Goal: Task Accomplishment & Management: Complete application form

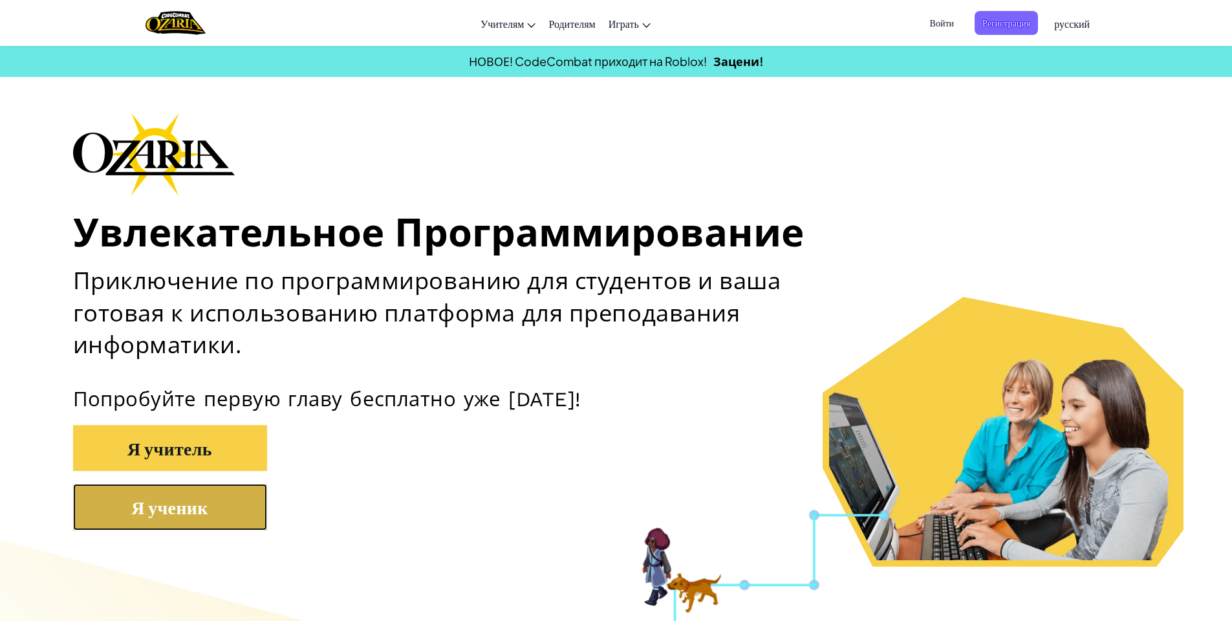
click at [191, 519] on button "Я ученик" at bounding box center [170, 507] width 194 height 47
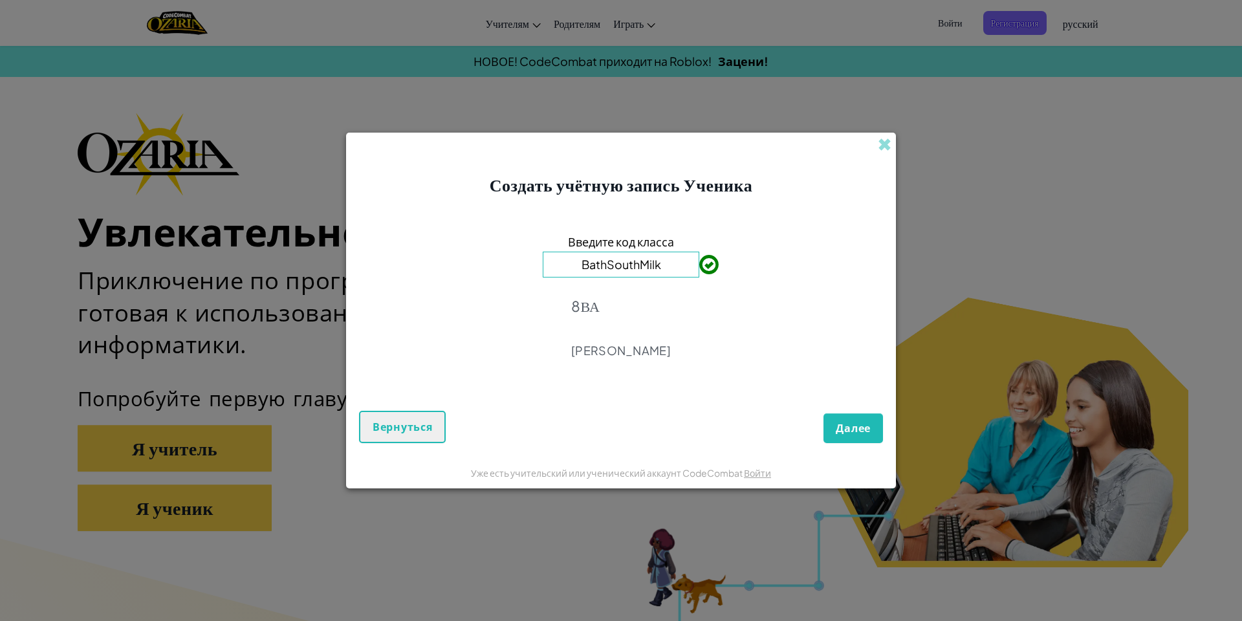
type input "BathSouthMilk"
click at [858, 430] on span "Далее" at bounding box center [853, 428] width 35 height 14
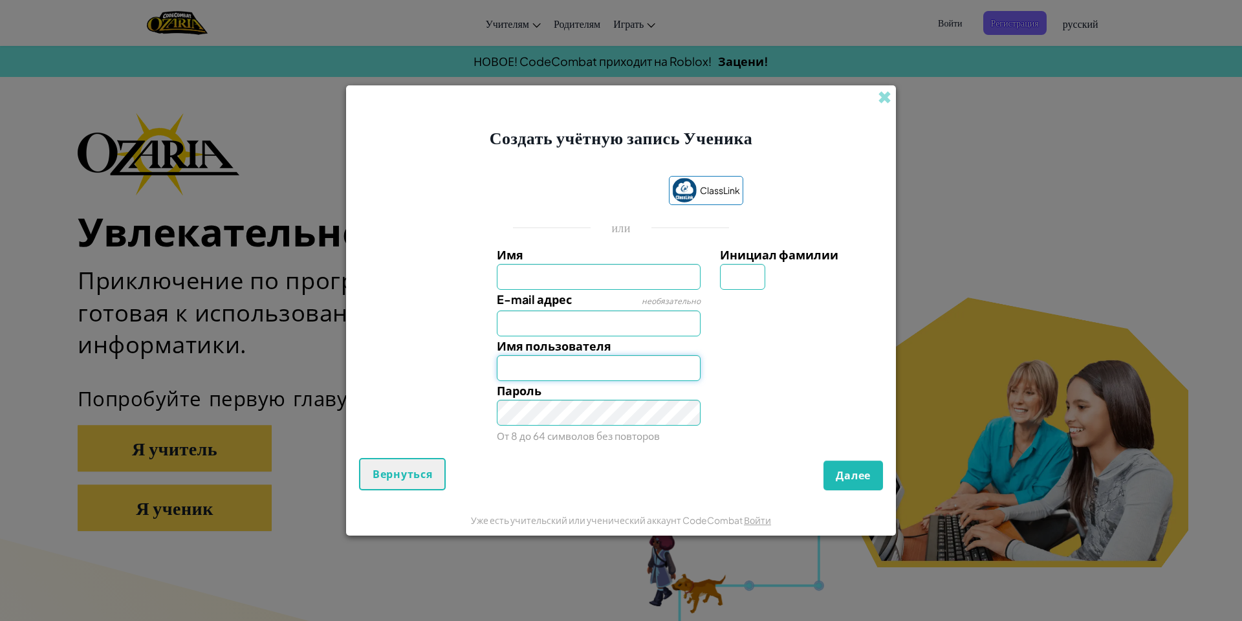
type input "rodionov.alexei.2011@gmail.com"
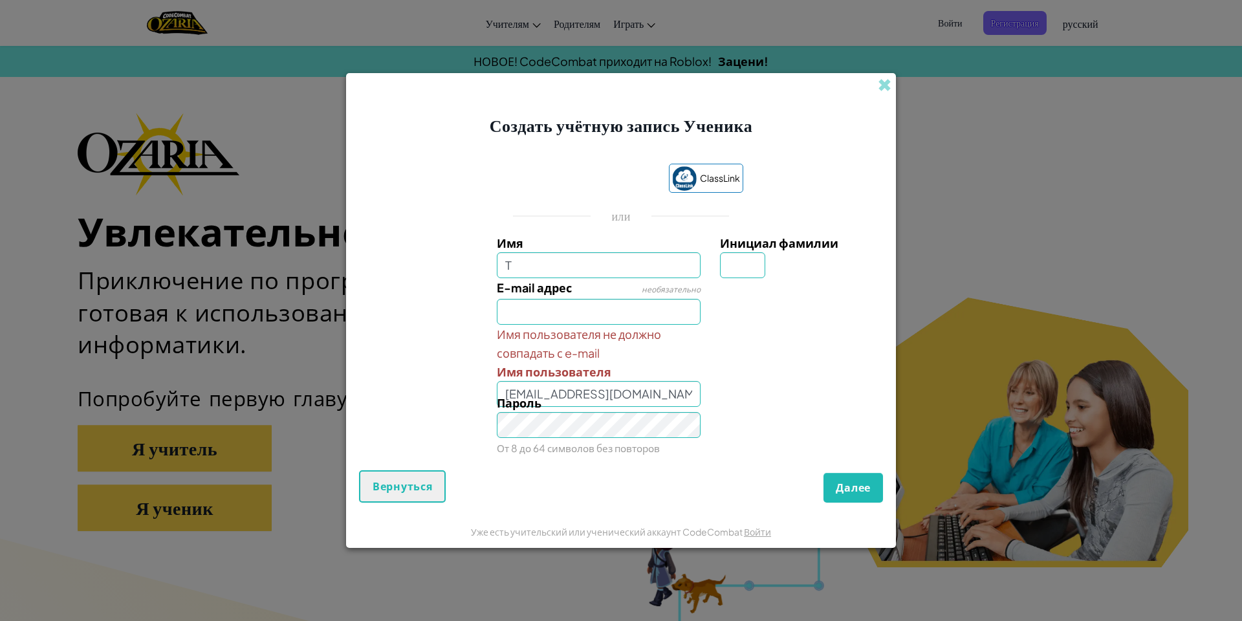
type input "Темур"
click at [725, 271] on input "Инициал фамилии" at bounding box center [742, 265] width 45 height 26
type input "Л"
click at [581, 397] on div "Пароль От 8 до 64 символов без повторов" at bounding box center [599, 425] width 224 height 64
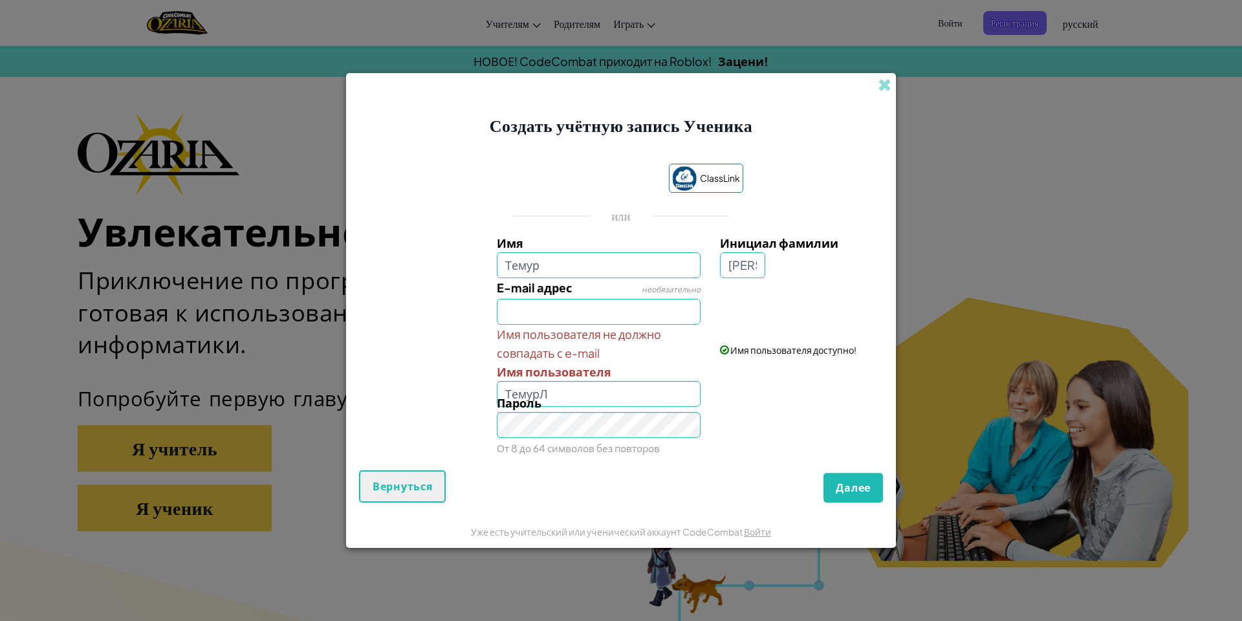
click at [581, 393] on div "Пароль От 8 до 64 символов без повторов" at bounding box center [599, 425] width 224 height 64
click at [559, 395] on div "Пароль От 8 до 64 символов без повторов" at bounding box center [599, 425] width 224 height 64
click at [628, 410] on div "Пароль От 8 до 64 символов без повторов" at bounding box center [599, 425] width 224 height 64
click at [628, 408] on div "Пароль От 8 до 64 символов без повторов" at bounding box center [599, 425] width 224 height 64
click at [626, 398] on div "Пароль От 8 до 64 символов без повторов" at bounding box center [599, 425] width 224 height 64
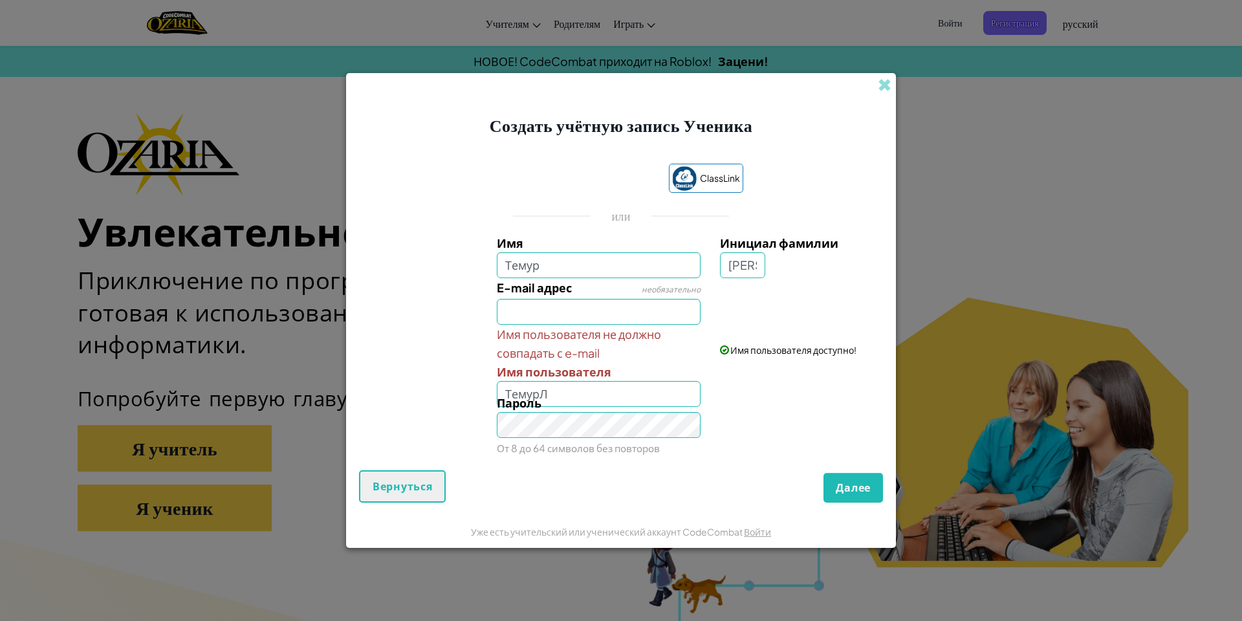
click at [711, 433] on div "Пароль От 8 до 64 символов без повторов" at bounding box center [621, 425] width 537 height 64
click at [598, 406] on div "Пароль От 8 до 64 символов без повторов" at bounding box center [599, 425] width 224 height 64
click at [596, 395] on div "Пароль От 8 до 64 символов без повторов" at bounding box center [599, 425] width 224 height 64
drag, startPoint x: 572, startPoint y: 394, endPoint x: 552, endPoint y: 401, distance: 21.9
click at [555, 400] on div "Имя Темур Инициал фамилии Л E-mail адрес необязательно Имя пользователя не долж…" at bounding box center [621, 346] width 518 height 224
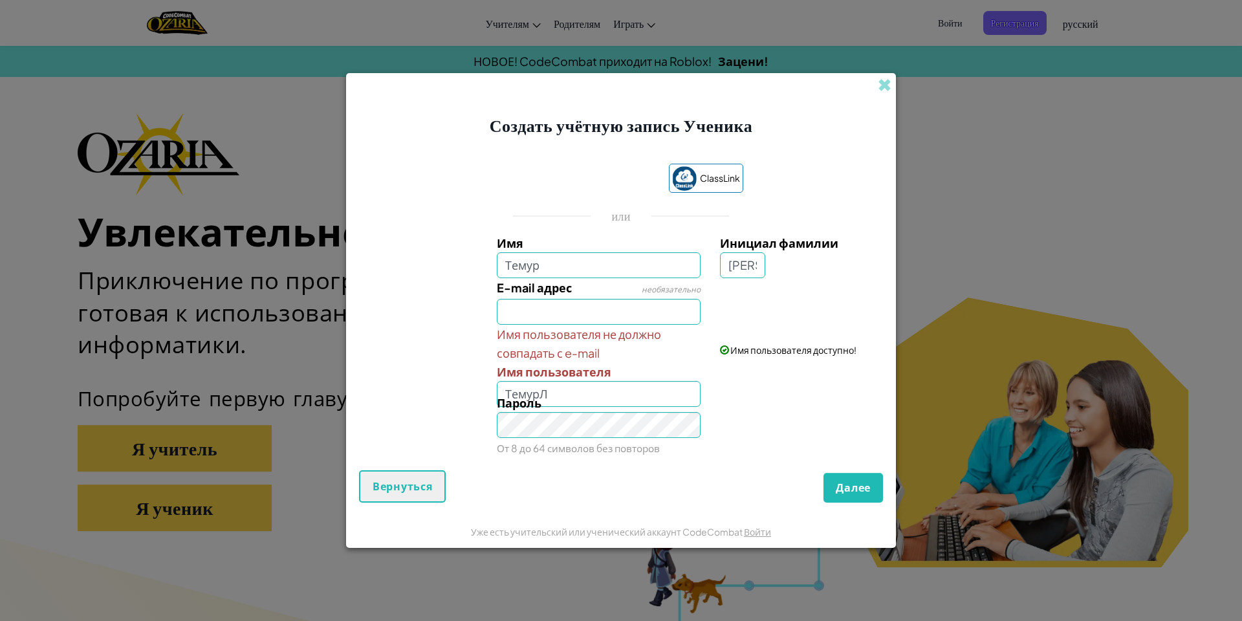
click at [551, 401] on div "Пароль От 8 до 64 символов без повторов" at bounding box center [599, 425] width 224 height 64
click at [554, 398] on div "Пароль От 8 до 64 символов без повторов" at bounding box center [599, 425] width 224 height 64
click at [554, 396] on div "Пароль От 8 до 64 символов без повторов" at bounding box center [599, 425] width 224 height 64
click at [555, 395] on div "Пароль От 8 до 64 символов без повторов" at bounding box center [599, 425] width 224 height 64
click at [638, 402] on div "Пароль От 8 до 64 символов без повторов" at bounding box center [599, 425] width 224 height 64
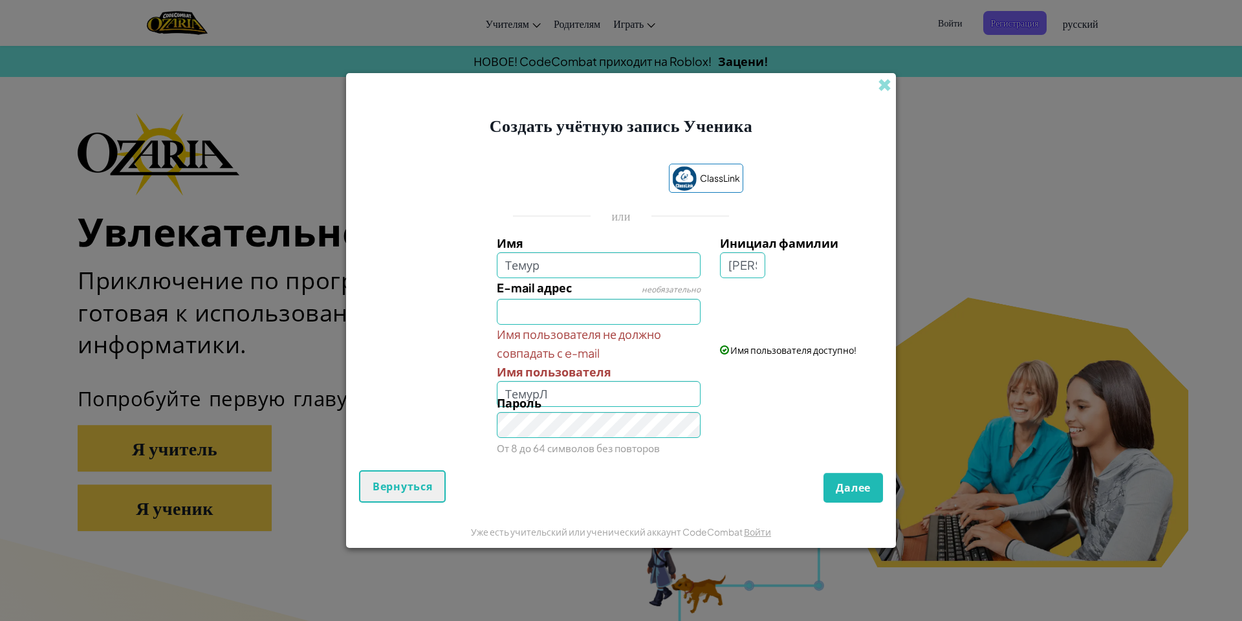
click at [637, 399] on div "Пароль От 8 до 64 символов без повторов" at bounding box center [599, 425] width 224 height 64
drag, startPoint x: 653, startPoint y: 393, endPoint x: 667, endPoint y: 391, distance: 13.7
click at [668, 390] on div "Имя Темур Инициал фамилии Л E-mail адрес необязательно Имя пользователя не долж…" at bounding box center [621, 346] width 518 height 224
click at [666, 391] on input "ТемурЛ" at bounding box center [599, 394] width 204 height 26
type input "Т"
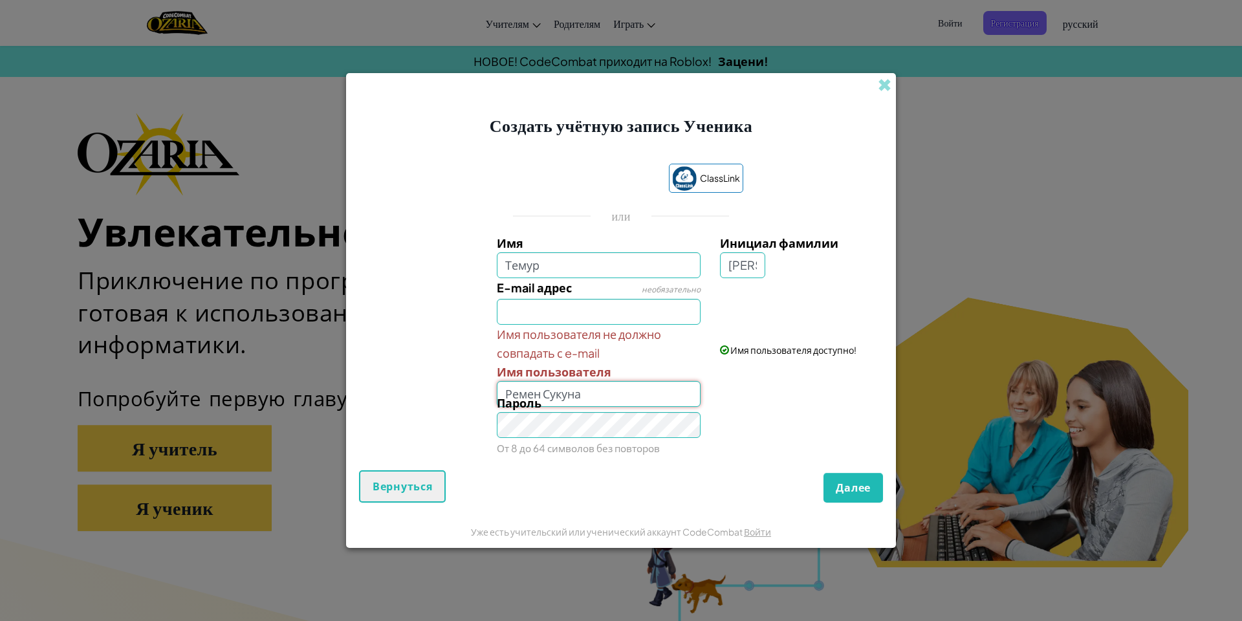
type input "Ремен Сукуна"
click at [846, 486] on span "Далее" at bounding box center [853, 488] width 35 height 14
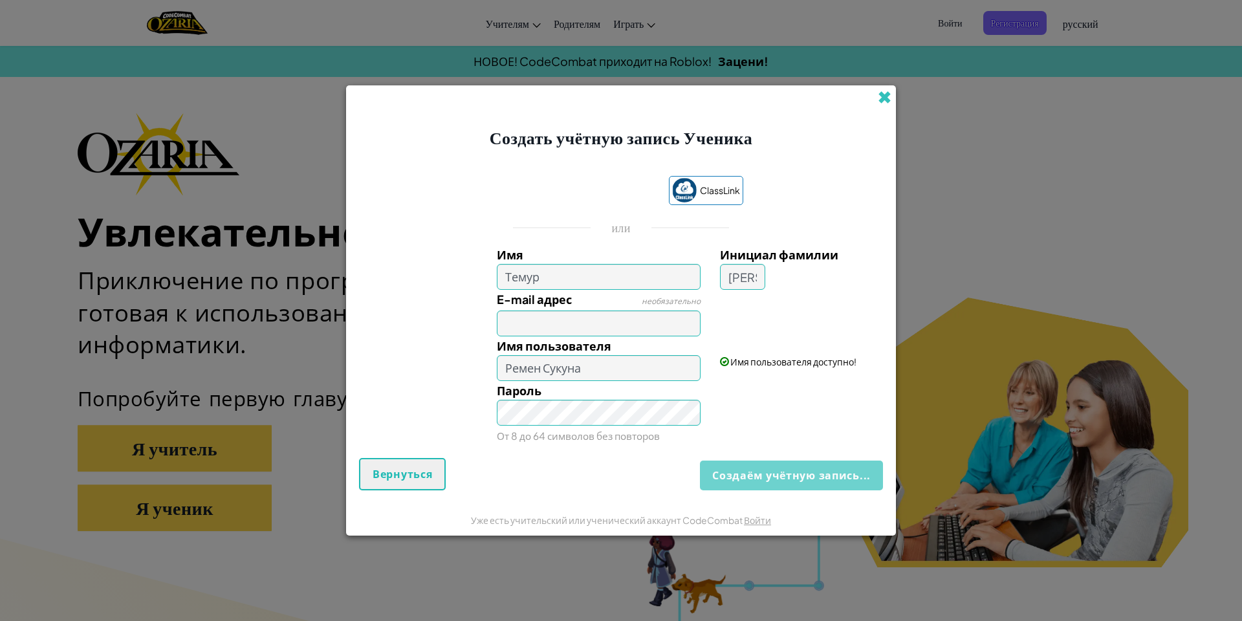
click at [888, 95] on span at bounding box center [885, 98] width 14 height 14
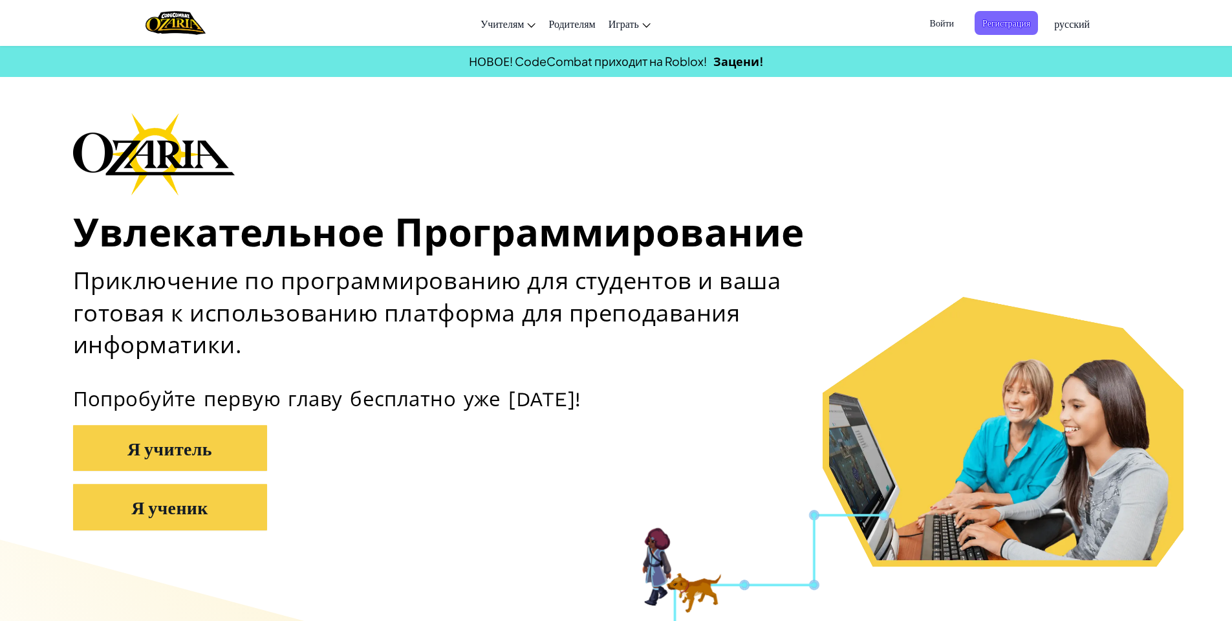
click at [948, 22] on span "Войти" at bounding box center [941, 23] width 39 height 24
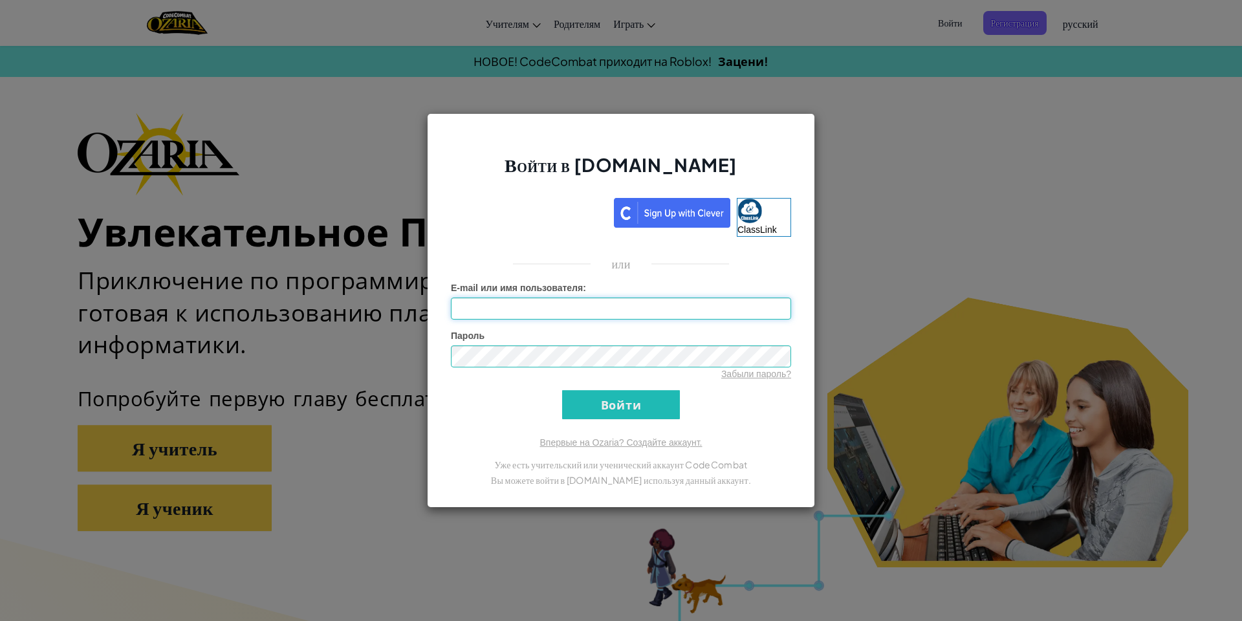
type input "Ремен Сукуна"
click at [613, 403] on input "Войти" at bounding box center [621, 404] width 118 height 29
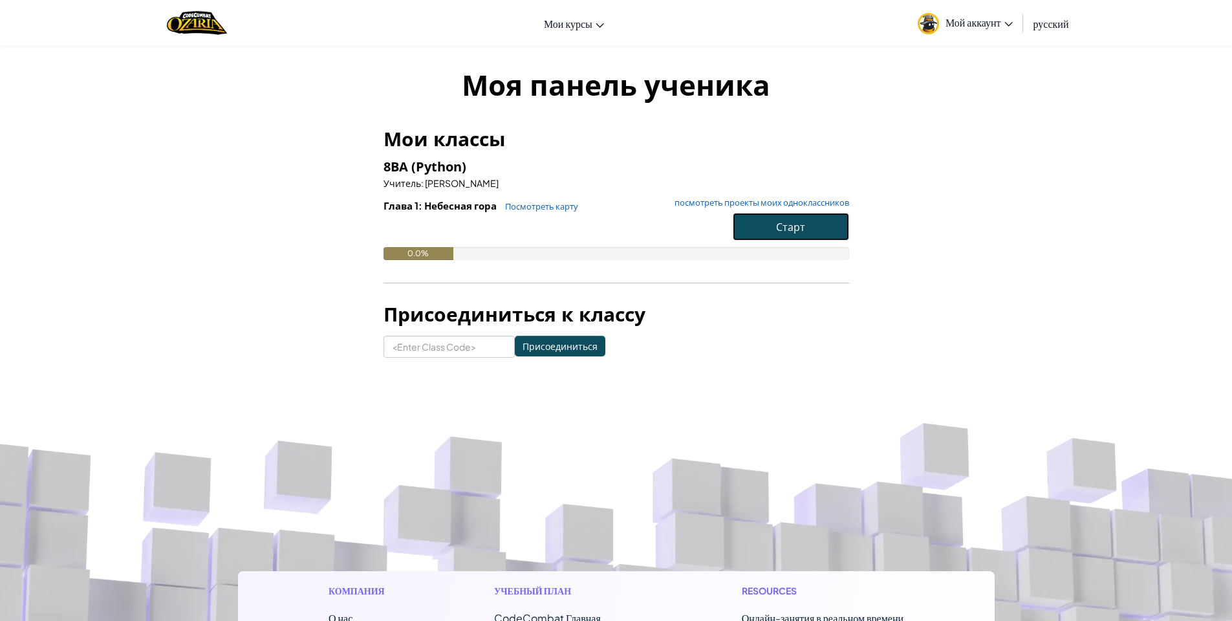
click at [767, 228] on button "Старт" at bounding box center [791, 227] width 116 height 28
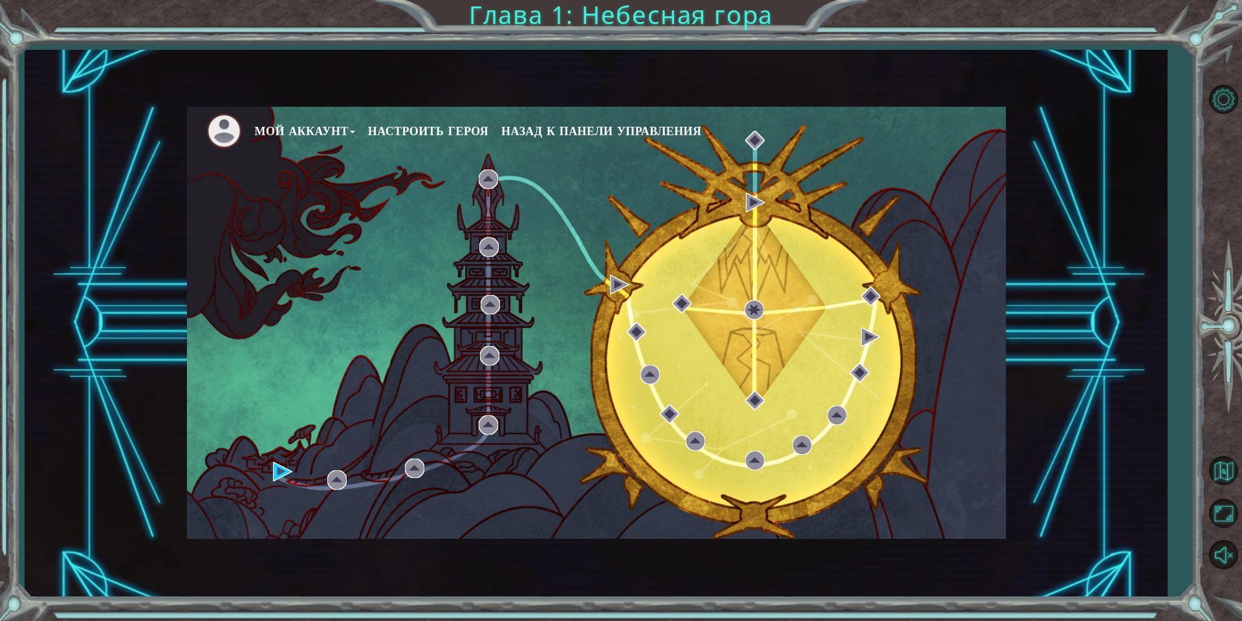
click at [1139, 96] on div "Мой аккаунт Настроить героя Назад к панели управления" at bounding box center [596, 323] width 1142 height 547
click at [1093, 167] on div "Мой аккаунт Настроить героя Назад к панели управления" at bounding box center [596, 323] width 1142 height 547
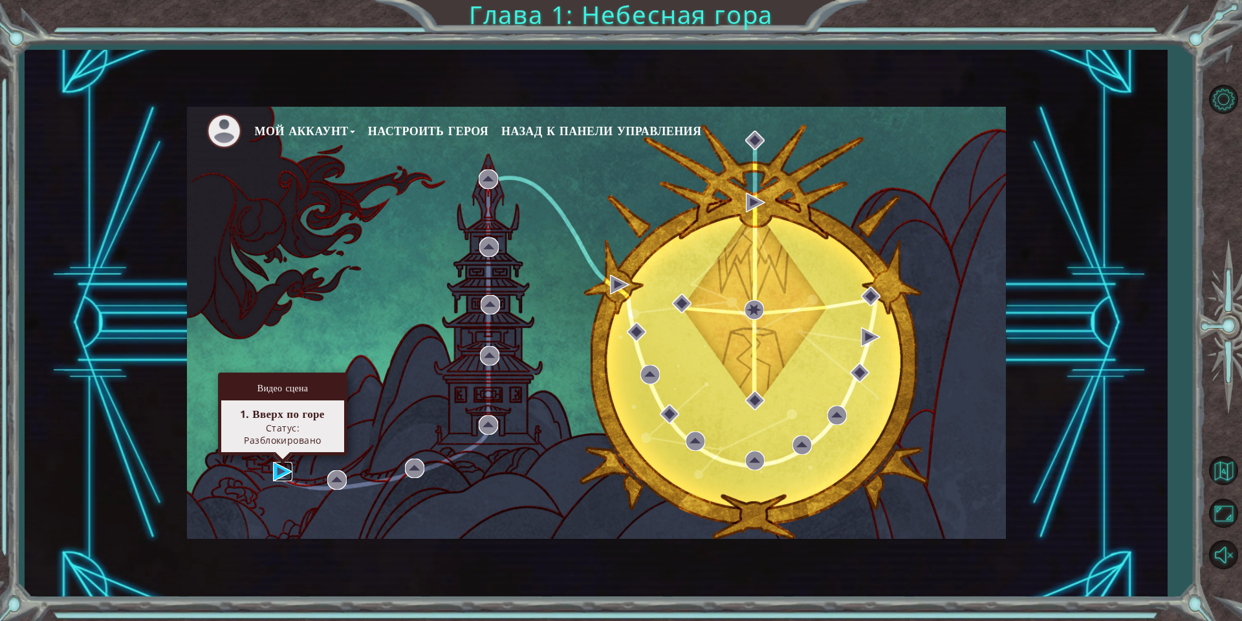
click at [274, 467] on img at bounding box center [282, 471] width 19 height 19
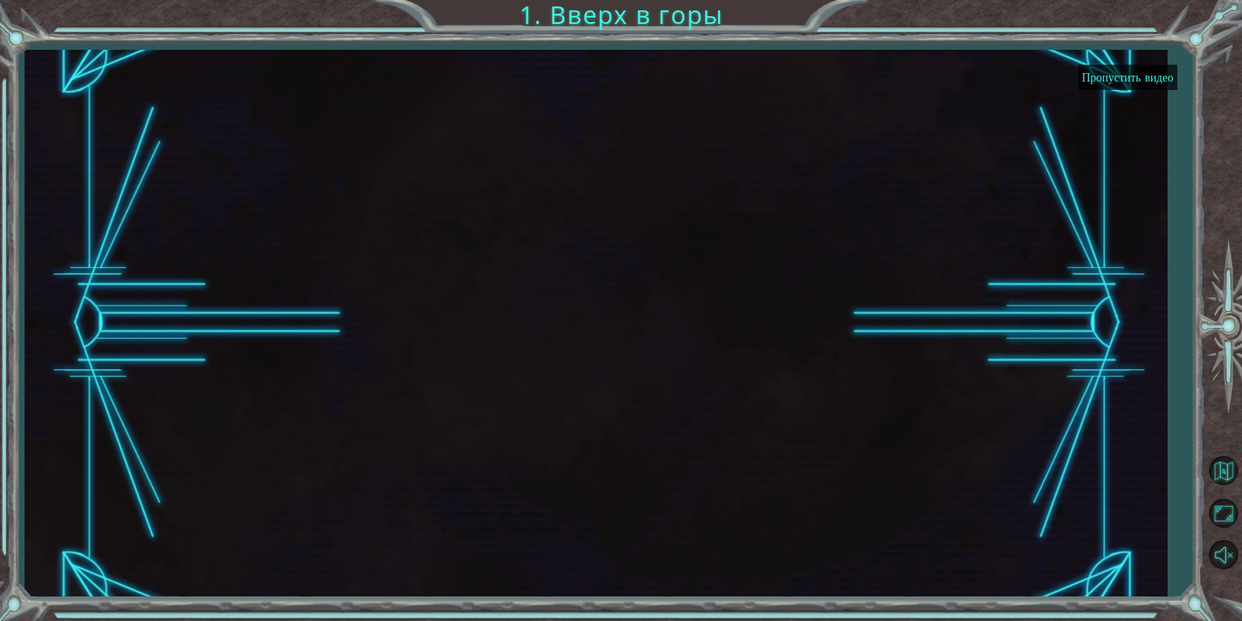
click at [1102, 69] on button "Пропустить видео" at bounding box center [1127, 77] width 99 height 25
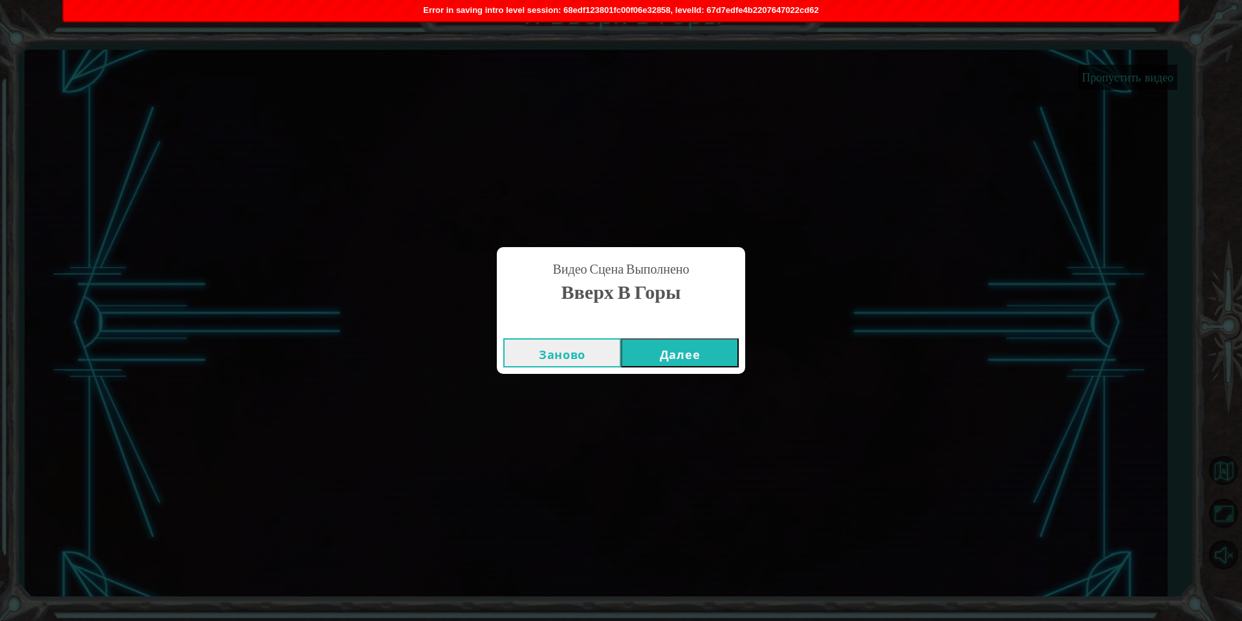
click at [685, 355] on button "Далее" at bounding box center [680, 352] width 118 height 29
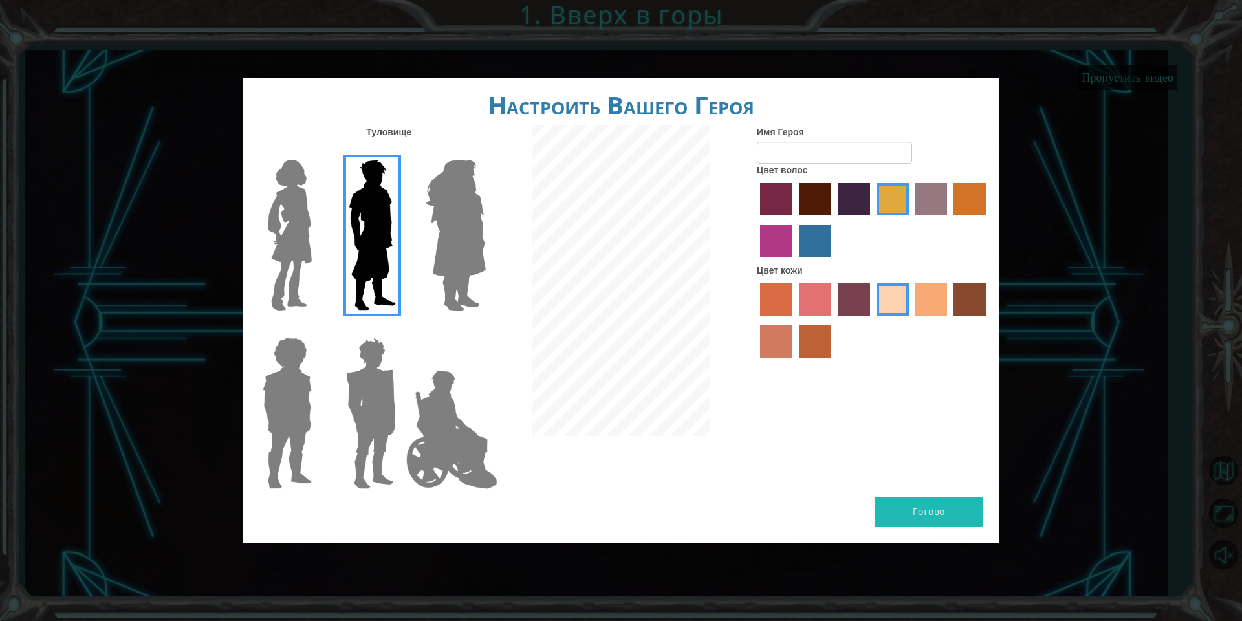
click at [477, 241] on img at bounding box center [455, 236] width 71 height 162
click at [485, 151] on input "Hero Amethyst" at bounding box center [485, 151] width 0 height 0
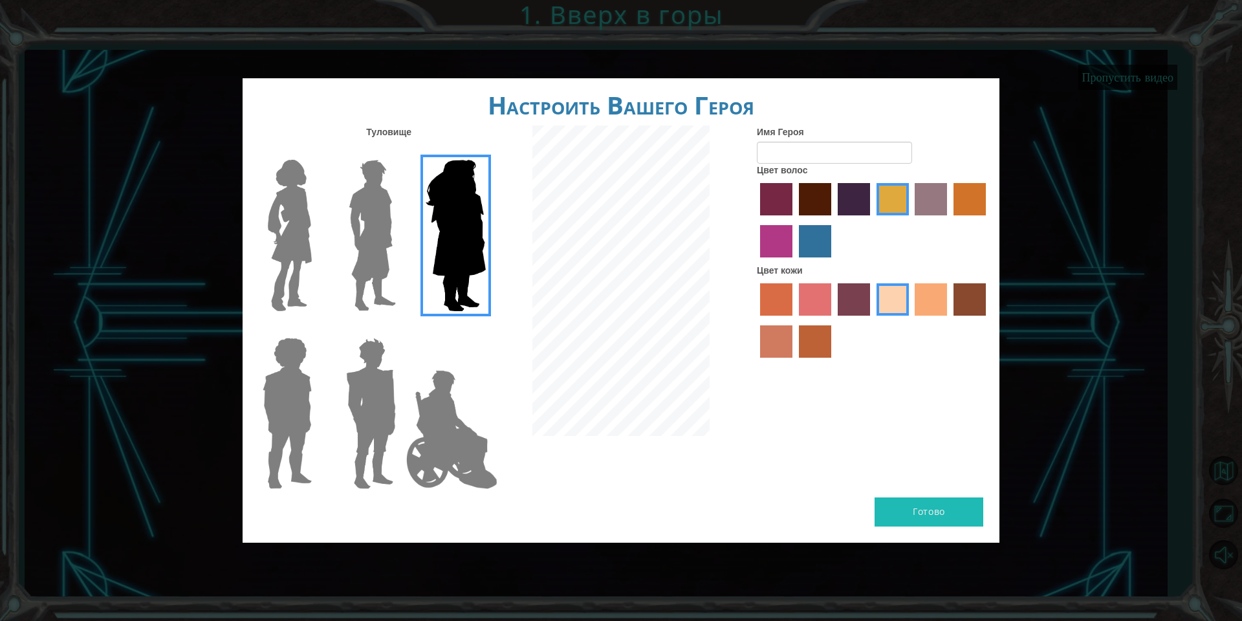
click at [351, 246] on img at bounding box center [372, 236] width 58 height 162
click at [401, 151] on input "Hero Lars" at bounding box center [401, 151] width 0 height 0
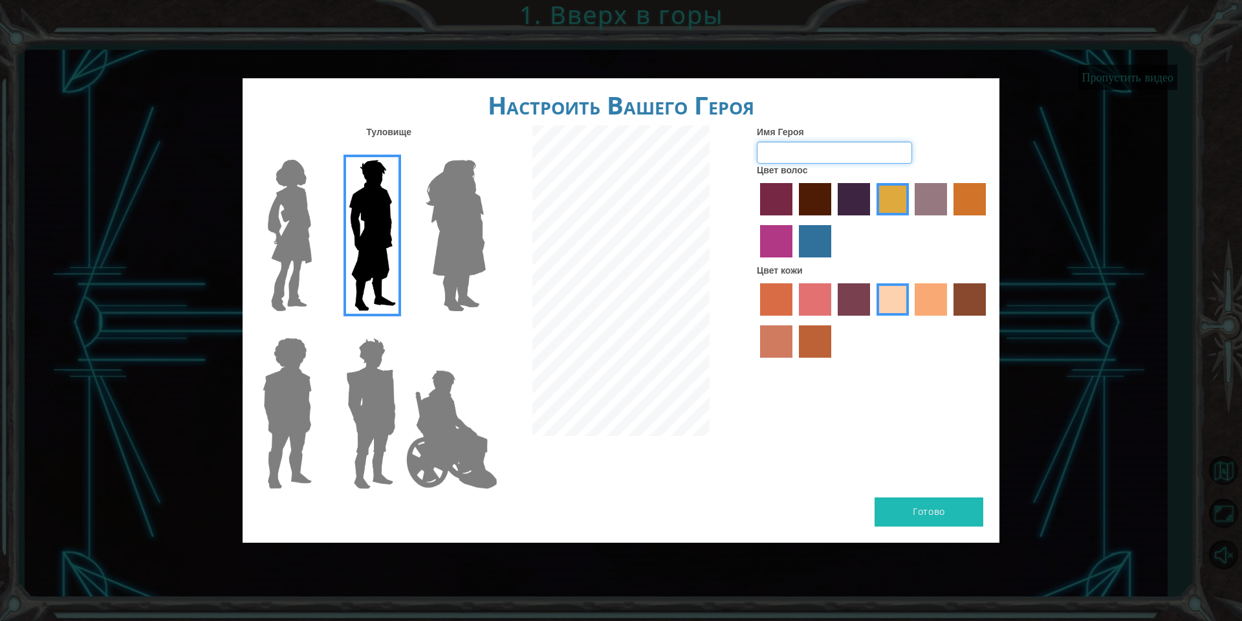
click at [774, 147] on input "Имя Героя" at bounding box center [834, 153] width 155 height 22
click at [867, 235] on div at bounding box center [873, 222] width 233 height 84
click at [866, 201] on label "hot purple hair color" at bounding box center [854, 199] width 32 height 32
click at [833, 220] on input "hot purple hair color" at bounding box center [833, 220] width 0 height 0
click at [776, 192] on label "paprika hair color" at bounding box center [776, 199] width 32 height 32
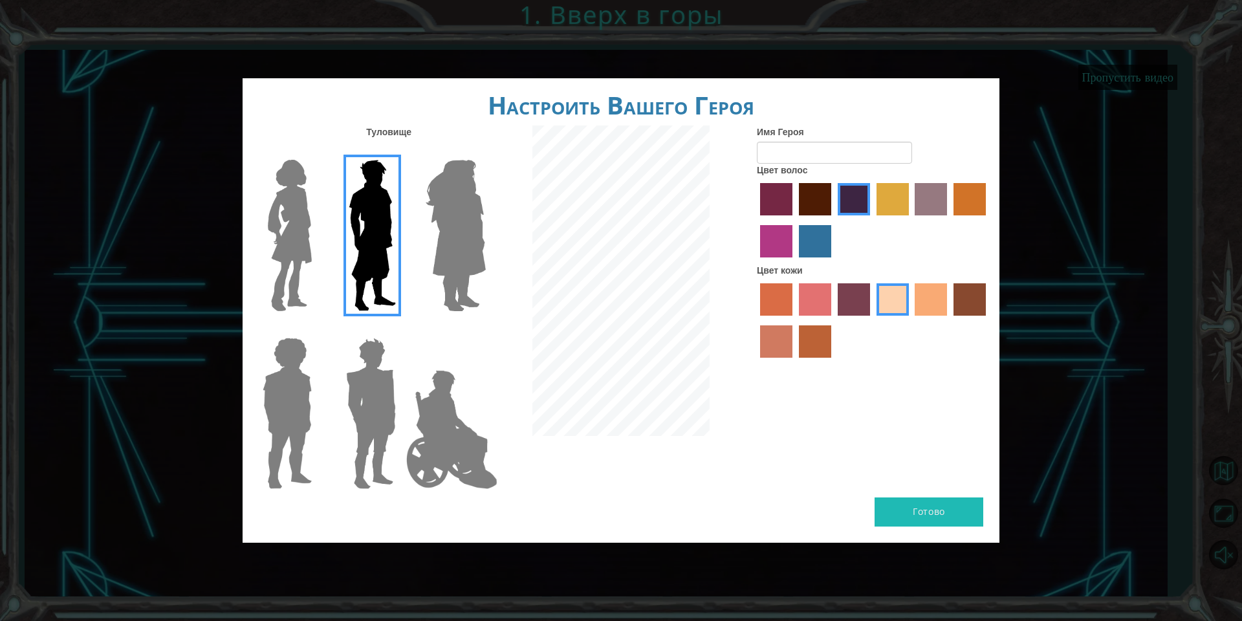
click at [756, 220] on input "paprika hair color" at bounding box center [756, 220] width 0 height 0
click at [787, 234] on label "medium red violet hair color" at bounding box center [776, 241] width 32 height 32
click at [988, 220] on input "medium red violet hair color" at bounding box center [988, 220] width 0 height 0
click at [827, 242] on label "lachmara hair color" at bounding box center [815, 241] width 32 height 32
click at [794, 262] on input "lachmara hair color" at bounding box center [794, 262] width 0 height 0
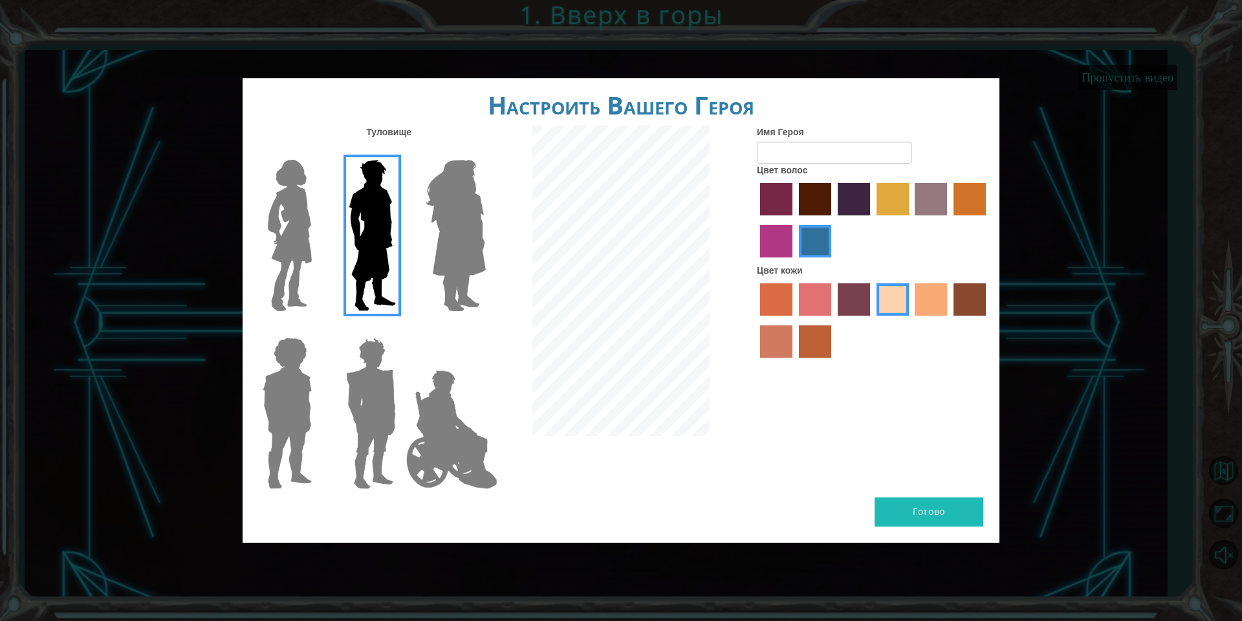
click at [970, 199] on label "gold drop hair color" at bounding box center [970, 199] width 32 height 32
click at [949, 220] on input "gold drop hair color" at bounding box center [949, 220] width 0 height 0
click at [919, 202] on label "bazaar hair color" at bounding box center [931, 199] width 32 height 32
click at [911, 220] on input "bazaar hair color" at bounding box center [911, 220] width 0 height 0
click at [898, 196] on label "tulip tree hair color" at bounding box center [893, 199] width 32 height 32
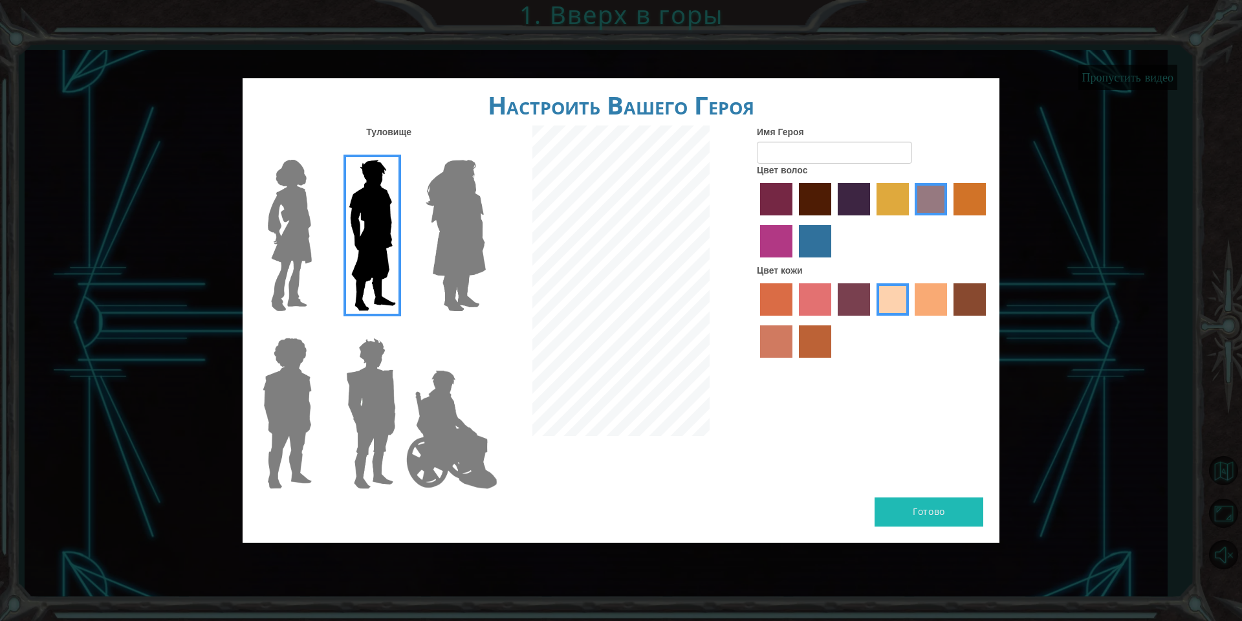
click at [872, 220] on input "tulip tree hair color" at bounding box center [872, 220] width 0 height 0
click at [863, 197] on label "hot purple hair color" at bounding box center [854, 199] width 32 height 32
click at [833, 220] on input "hot purple hair color" at bounding box center [833, 220] width 0 height 0
click at [819, 197] on label "maroon hair color" at bounding box center [815, 199] width 32 height 32
click at [794, 220] on input "maroon hair color" at bounding box center [794, 220] width 0 height 0
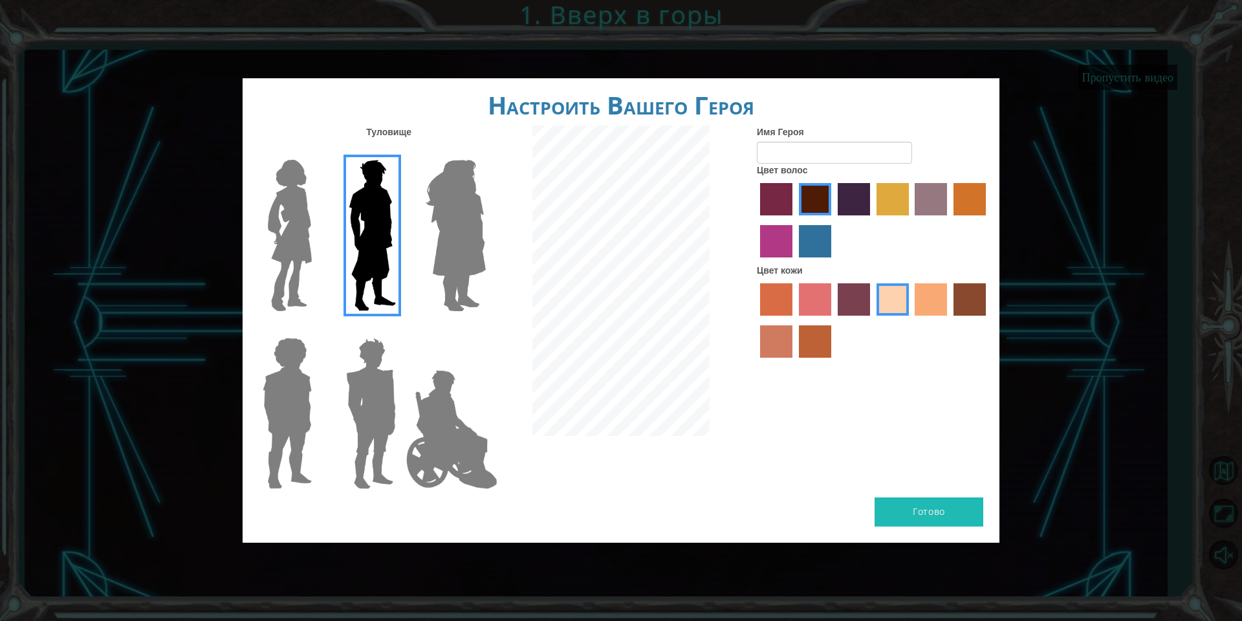
click at [784, 193] on label "paprika hair color" at bounding box center [776, 199] width 32 height 32
click at [756, 220] on input "paprika hair color" at bounding box center [756, 220] width 0 height 0
click at [823, 210] on label "maroon hair color" at bounding box center [815, 199] width 32 height 32
click at [794, 220] on input "maroon hair color" at bounding box center [794, 220] width 0 height 0
click at [981, 304] on label "karma skin color" at bounding box center [970, 299] width 32 height 32
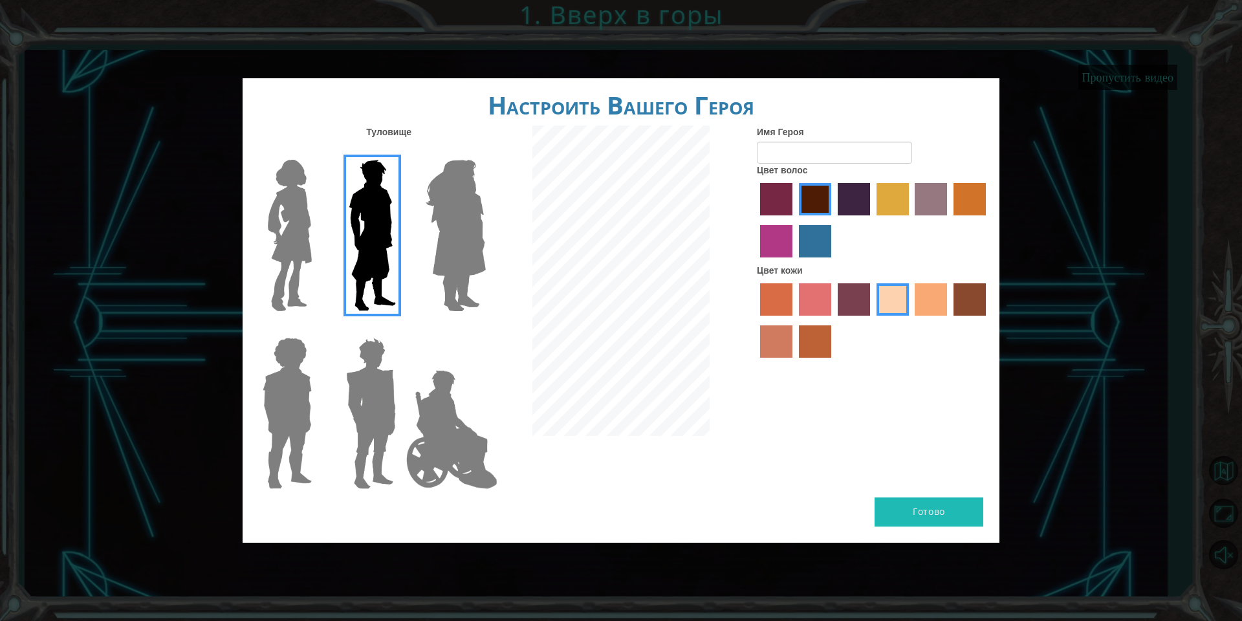
click at [949, 320] on input "karma skin color" at bounding box center [949, 320] width 0 height 0
click at [908, 293] on label "sandy beach skin color" at bounding box center [893, 299] width 32 height 32
click at [872, 320] on input "sandy beach skin color" at bounding box center [872, 320] width 0 height 0
drag, startPoint x: 845, startPoint y: 195, endPoint x: 836, endPoint y: 186, distance: 12.8
click at [836, 186] on div at bounding box center [873, 222] width 233 height 84
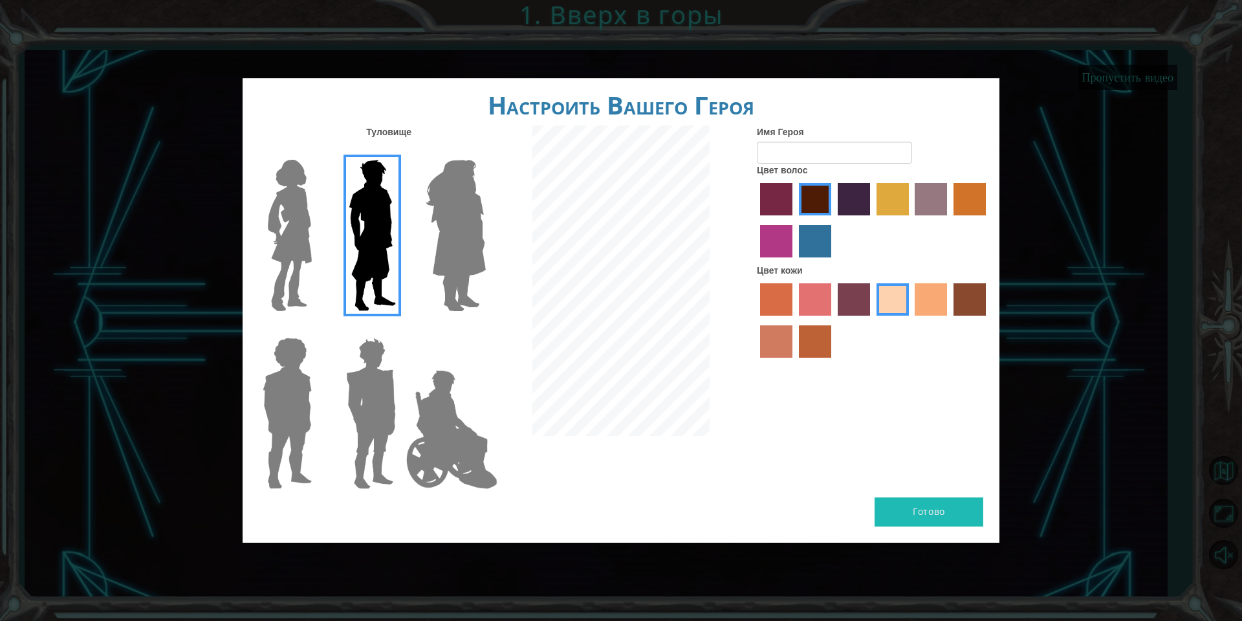
click at [838, 198] on label "hot purple hair color" at bounding box center [854, 199] width 32 height 32
click at [833, 220] on input "hot purple hair color" at bounding box center [833, 220] width 0 height 0
click at [441, 281] on img at bounding box center [455, 236] width 71 height 162
click at [485, 151] on input "Hero Amethyst" at bounding box center [485, 151] width 0 height 0
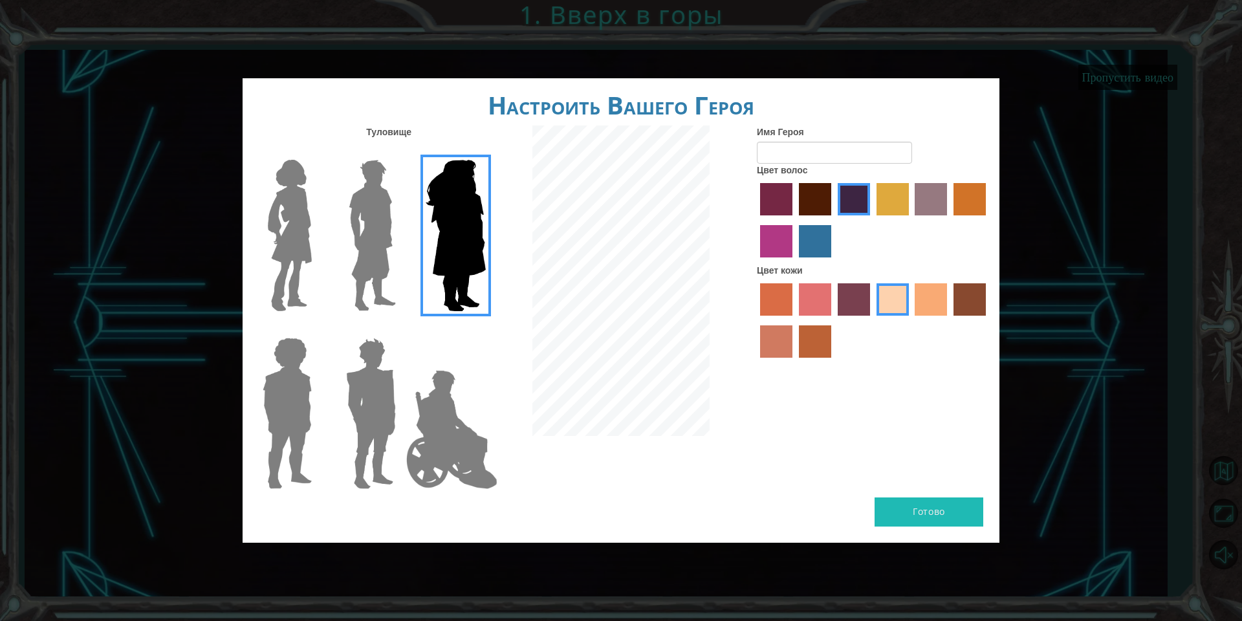
click at [378, 230] on img at bounding box center [372, 236] width 58 height 162
click at [401, 151] on input "Hero Lars" at bounding box center [401, 151] width 0 height 0
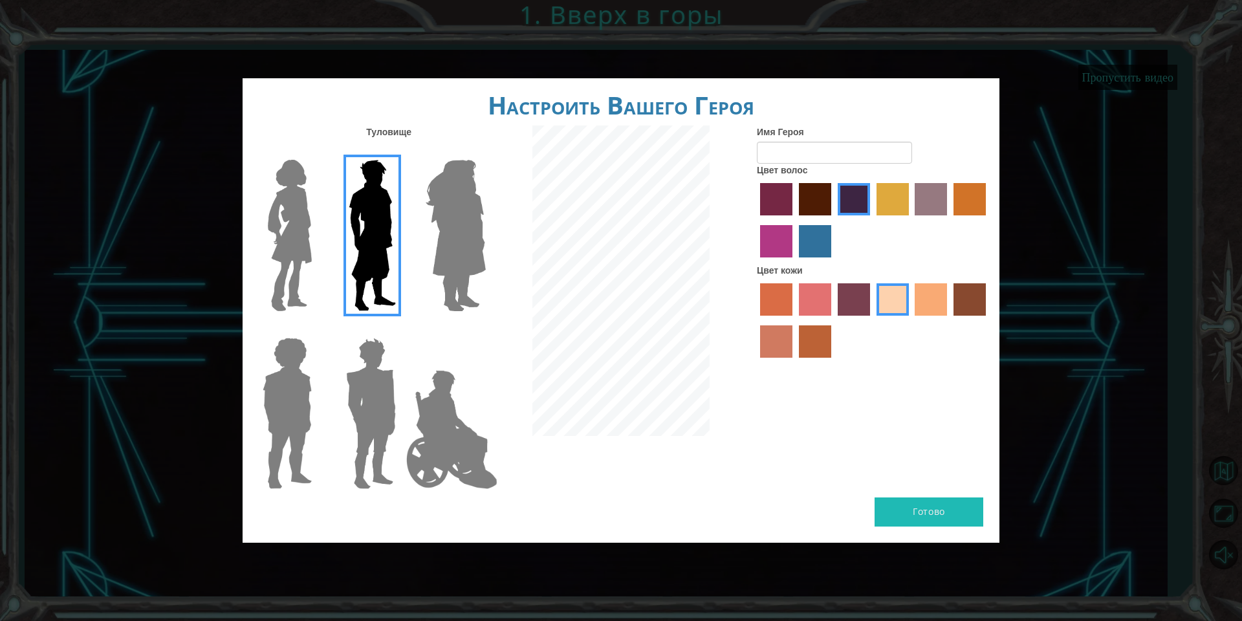
click at [278, 219] on img at bounding box center [290, 236] width 54 height 162
click at [317, 151] on input "Hero Connie" at bounding box center [317, 151] width 0 height 0
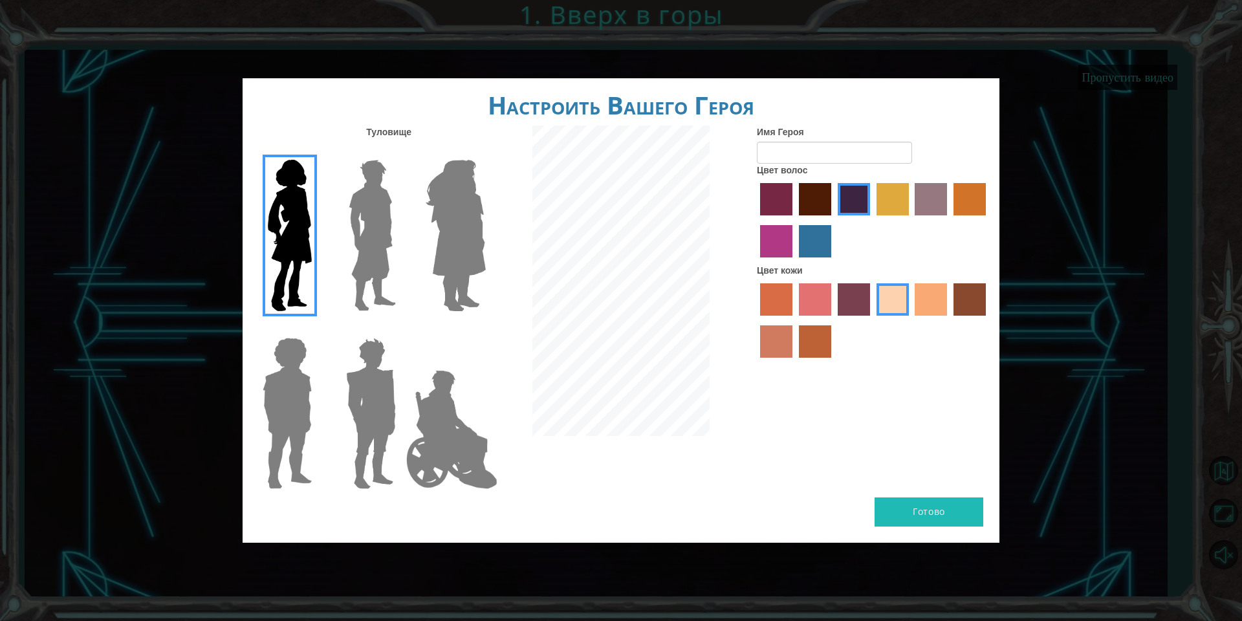
click at [385, 201] on img at bounding box center [372, 236] width 58 height 162
click at [401, 151] on input "Hero Lars" at bounding box center [401, 151] width 0 height 0
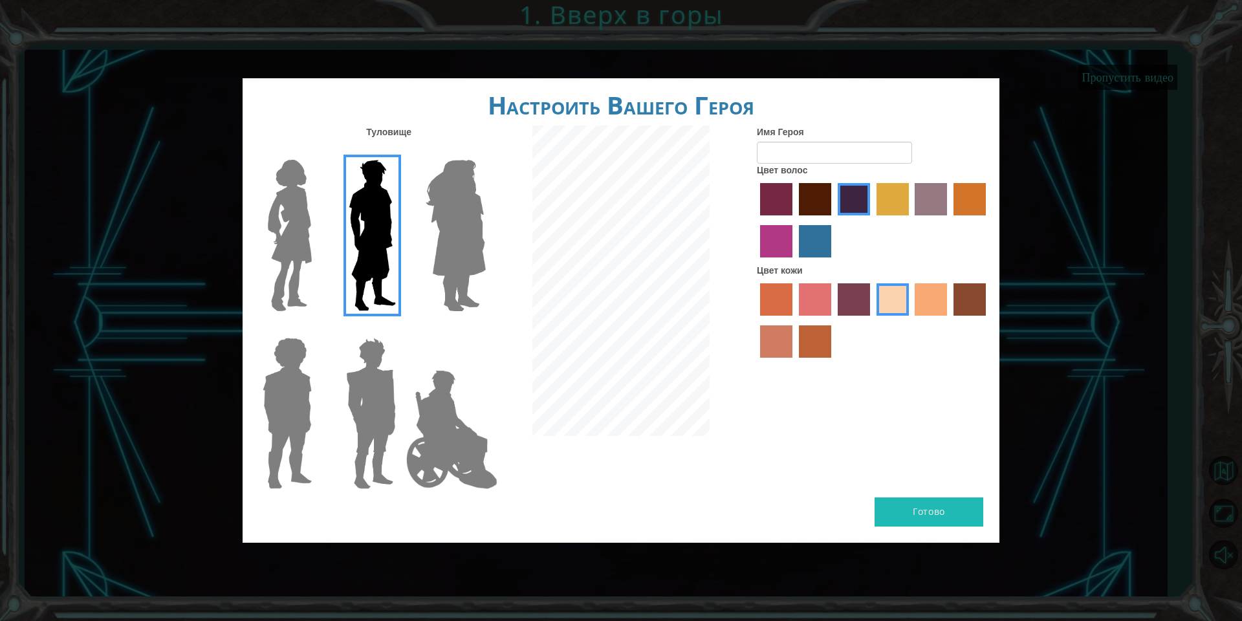
click at [404, 472] on img at bounding box center [452, 429] width 102 height 129
click at [485, 329] on input "Hero Jamie" at bounding box center [485, 329] width 0 height 0
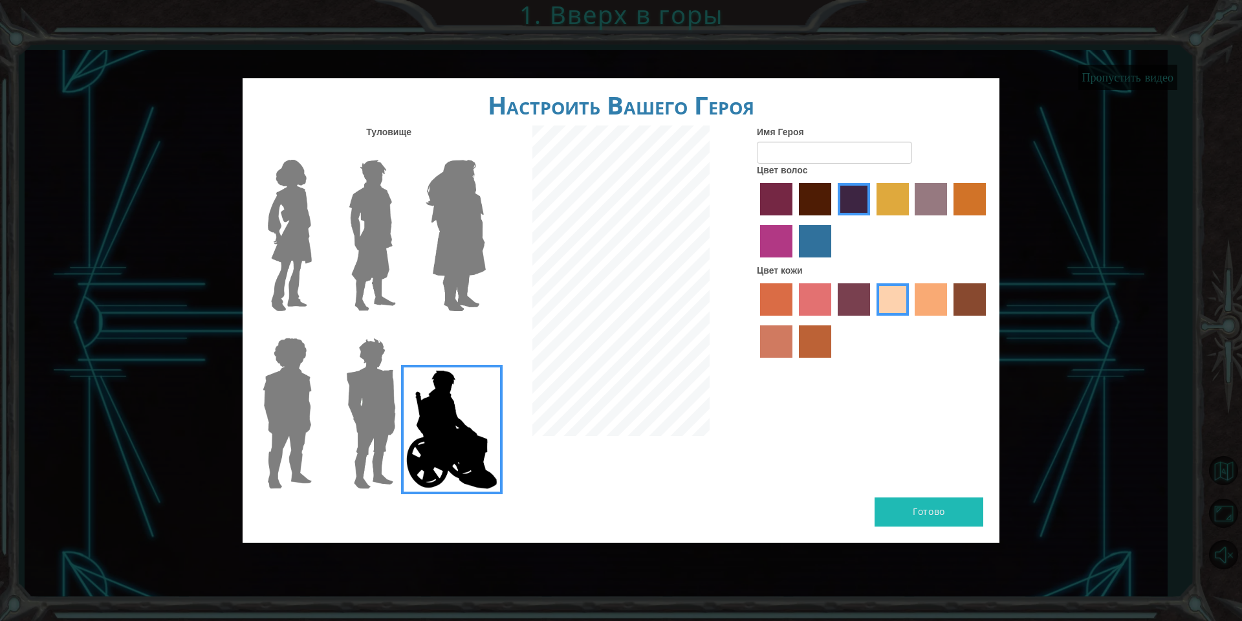
click at [307, 375] on img at bounding box center [287, 414] width 60 height 162
click at [317, 329] on input "Hero Steven" at bounding box center [317, 329] width 0 height 0
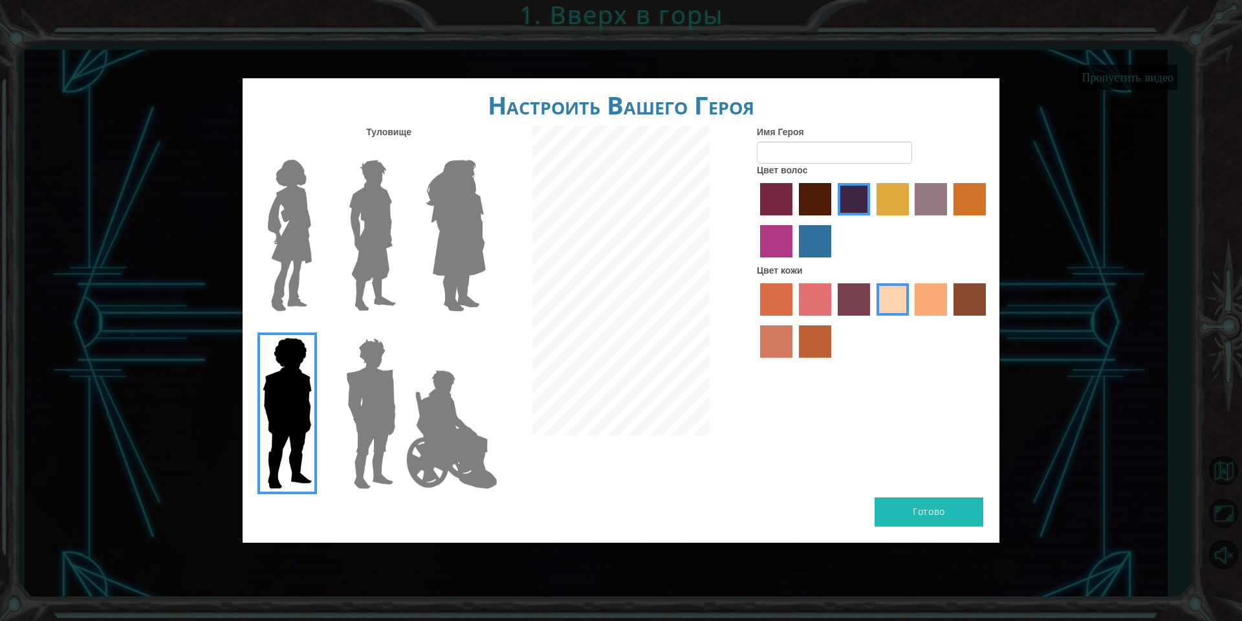
click at [342, 398] on img at bounding box center [371, 414] width 60 height 162
click at [401, 329] on input "Hero Garnet" at bounding box center [401, 329] width 0 height 0
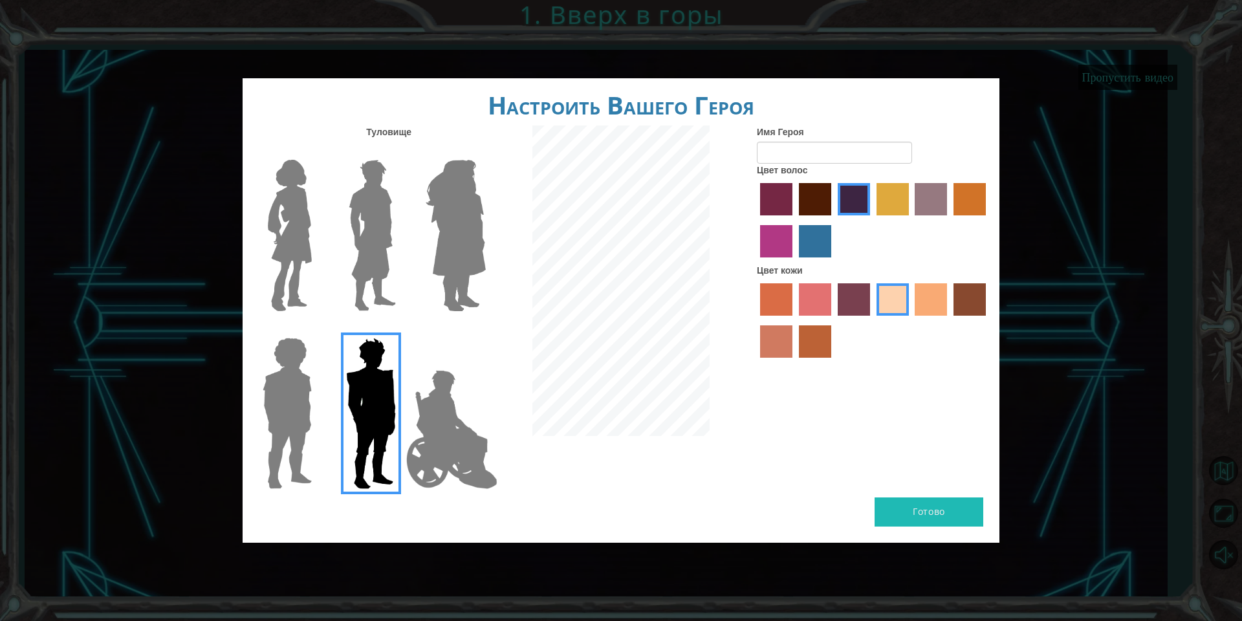
click at [355, 226] on img at bounding box center [372, 236] width 58 height 162
click at [401, 151] on input "Hero Lars" at bounding box center [401, 151] width 0 height 0
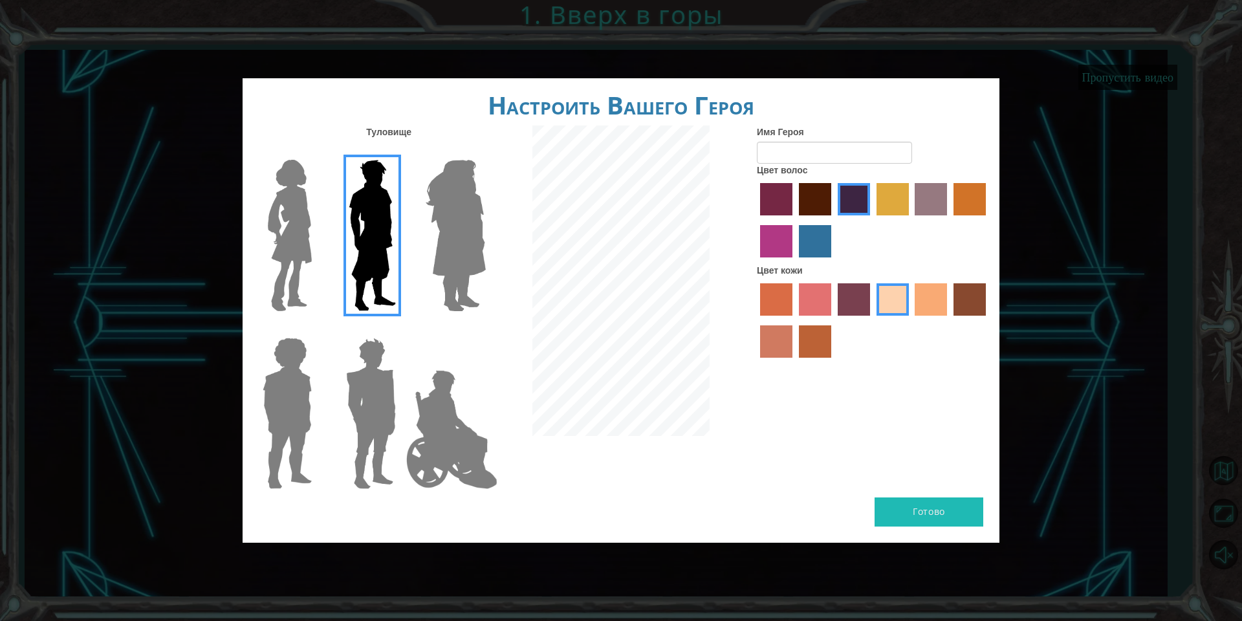
click at [796, 194] on div at bounding box center [873, 222] width 233 height 84
click at [906, 199] on label "tulip tree hair color" at bounding box center [893, 199] width 32 height 32
click at [872, 220] on input "tulip tree hair color" at bounding box center [872, 220] width 0 height 0
click at [942, 208] on label "bazaar hair color" at bounding box center [931, 199] width 32 height 32
click at [911, 220] on input "bazaar hair color" at bounding box center [911, 220] width 0 height 0
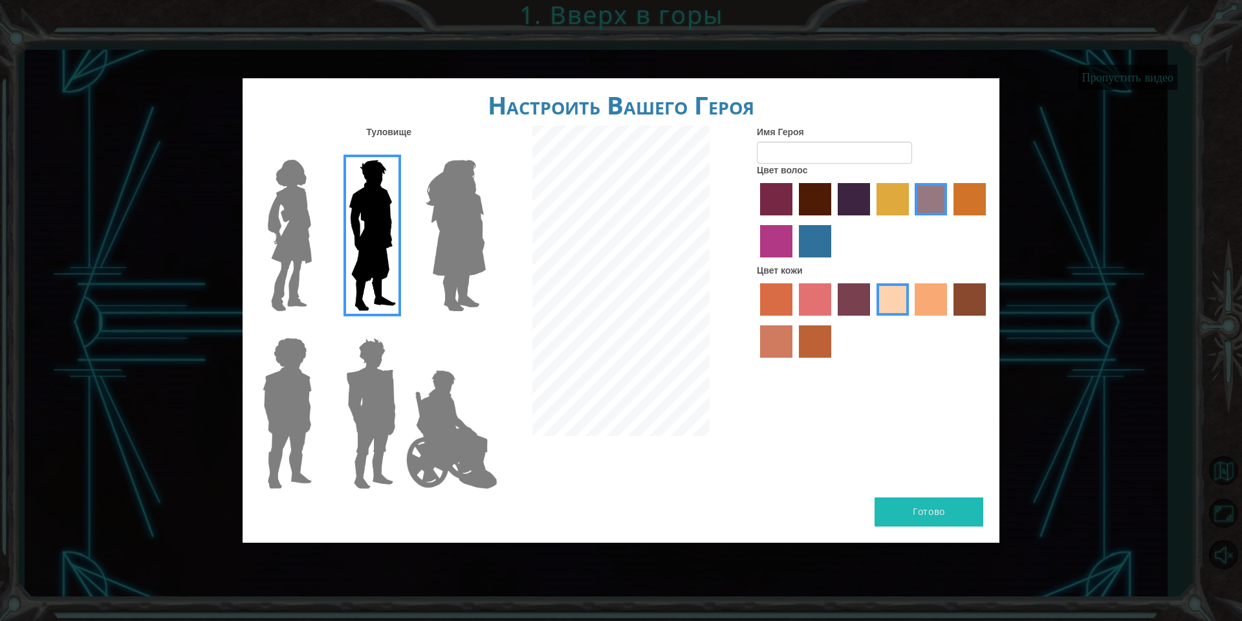
click at [816, 194] on label "maroon hair color" at bounding box center [815, 199] width 32 height 32
click at [794, 220] on input "maroon hair color" at bounding box center [794, 220] width 0 height 0
click at [815, 239] on label "lachmara hair color" at bounding box center [815, 241] width 32 height 32
click at [794, 262] on input "lachmara hair color" at bounding box center [794, 262] width 0 height 0
click at [769, 227] on label "medium red violet hair color" at bounding box center [776, 241] width 32 height 32
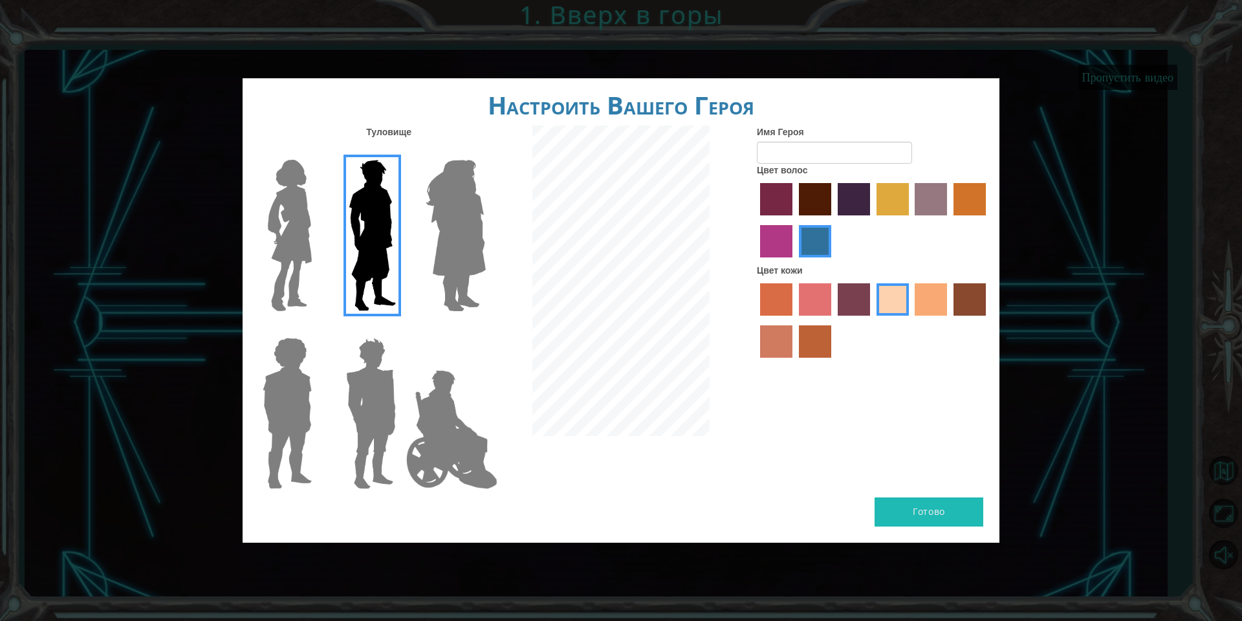
click at [988, 220] on input "medium red violet hair color" at bounding box center [988, 220] width 0 height 0
click at [968, 203] on label "gold drop hair color" at bounding box center [970, 199] width 32 height 32
click at [949, 220] on input "gold drop hair color" at bounding box center [949, 220] width 0 height 0
click at [954, 206] on label "gold drop hair color" at bounding box center [970, 199] width 32 height 32
click at [949, 220] on input "gold drop hair color" at bounding box center [949, 220] width 0 height 0
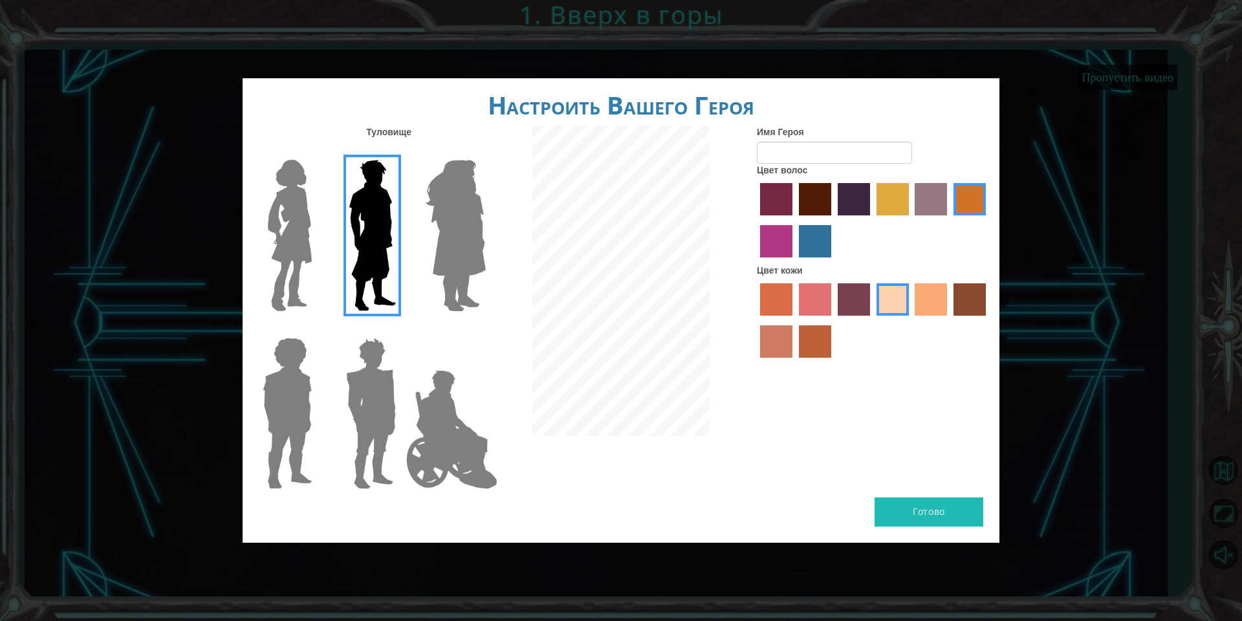
click at [908, 207] on label "tulip tree hair color" at bounding box center [893, 199] width 32 height 32
click at [872, 220] on input "tulip tree hair color" at bounding box center [872, 220] width 0 height 0
click at [815, 204] on label "maroon hair color" at bounding box center [815, 199] width 32 height 32
click at [794, 220] on input "maroon hair color" at bounding box center [794, 220] width 0 height 0
click at [748, 203] on div "Имя Героя Цвет волос Цвет кожи" at bounding box center [873, 244] width 252 height 239
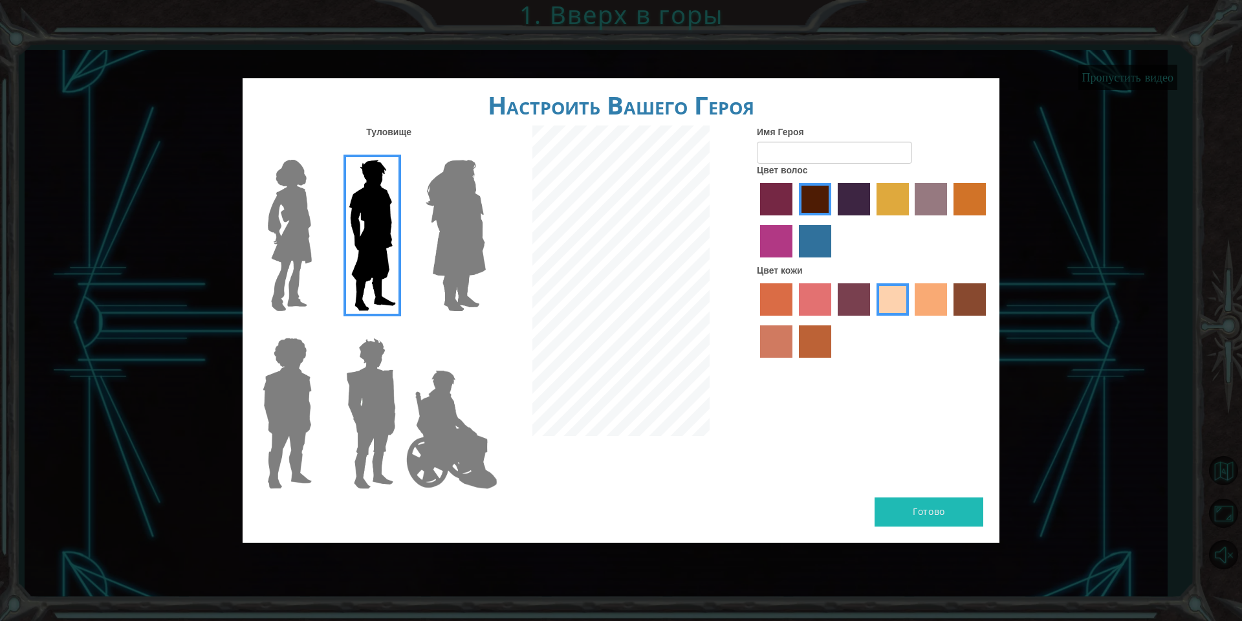
click at [780, 199] on label "paprika hair color" at bounding box center [776, 199] width 32 height 32
click at [756, 220] on input "paprika hair color" at bounding box center [756, 220] width 0 height 0
click at [820, 200] on label "maroon hair color" at bounding box center [815, 199] width 32 height 32
click at [794, 220] on input "maroon hair color" at bounding box center [794, 220] width 0 height 0
click at [824, 144] on input "Имя Героя" at bounding box center [834, 153] width 155 height 22
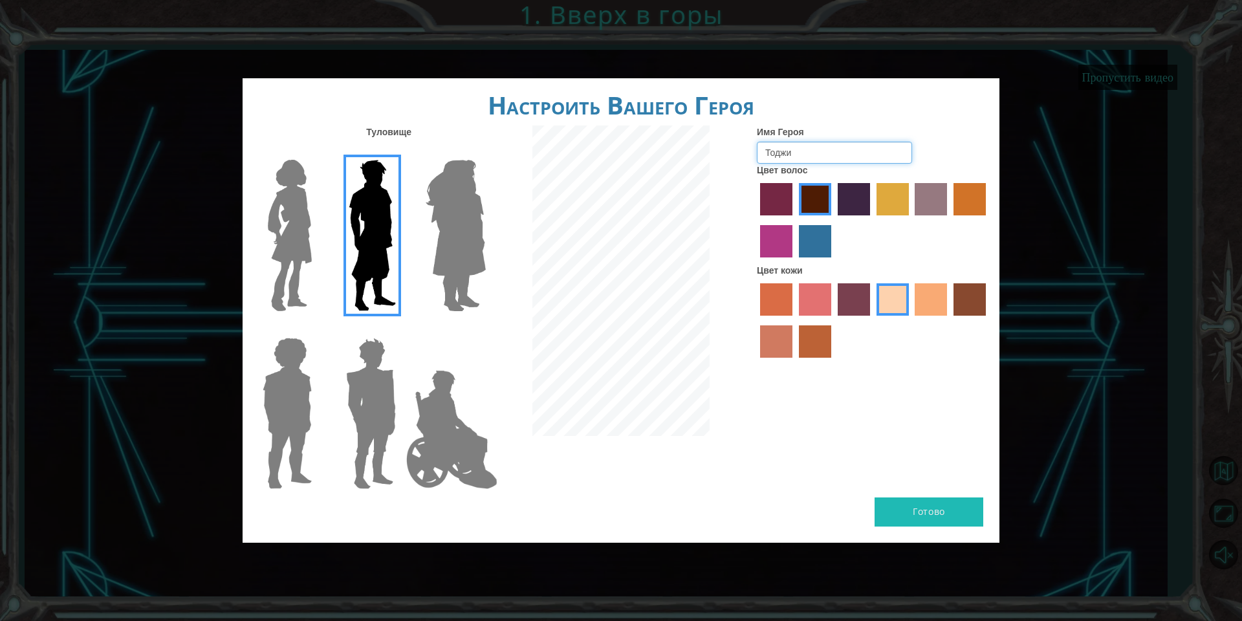
type input "Тоджи"
click at [882, 519] on button "Готово" at bounding box center [929, 511] width 109 height 29
click at [891, 496] on div "Туловище Имя Героя Тоджи Цвет волос Цвет кожи" at bounding box center [621, 311] width 757 height 372
click at [811, 338] on label "smoke tree skin color" at bounding box center [815, 341] width 32 height 32
click at [794, 362] on input "smoke tree skin color" at bounding box center [794, 362] width 0 height 0
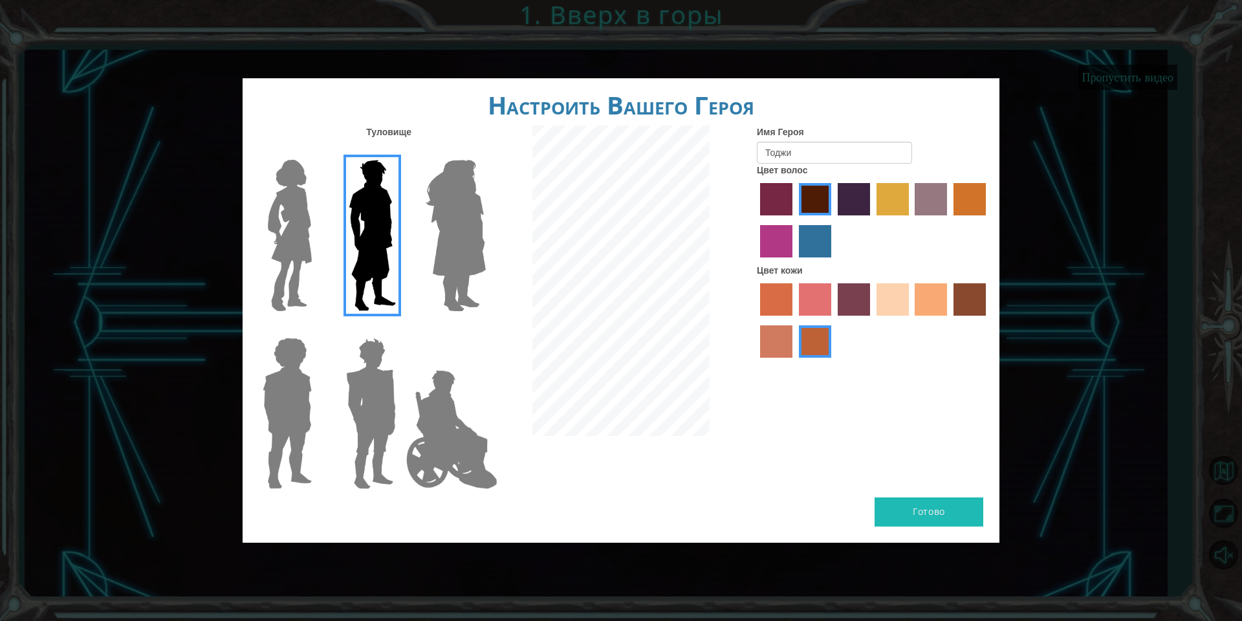
click at [888, 305] on label "sandy beach skin color" at bounding box center [893, 299] width 32 height 32
click at [872, 320] on input "sandy beach skin color" at bounding box center [872, 320] width 0 height 0
click at [387, 219] on img at bounding box center [372, 236] width 58 height 162
click at [401, 151] on input "Hero Lars" at bounding box center [401, 151] width 0 height 0
click at [810, 194] on label "maroon hair color" at bounding box center [815, 199] width 32 height 32
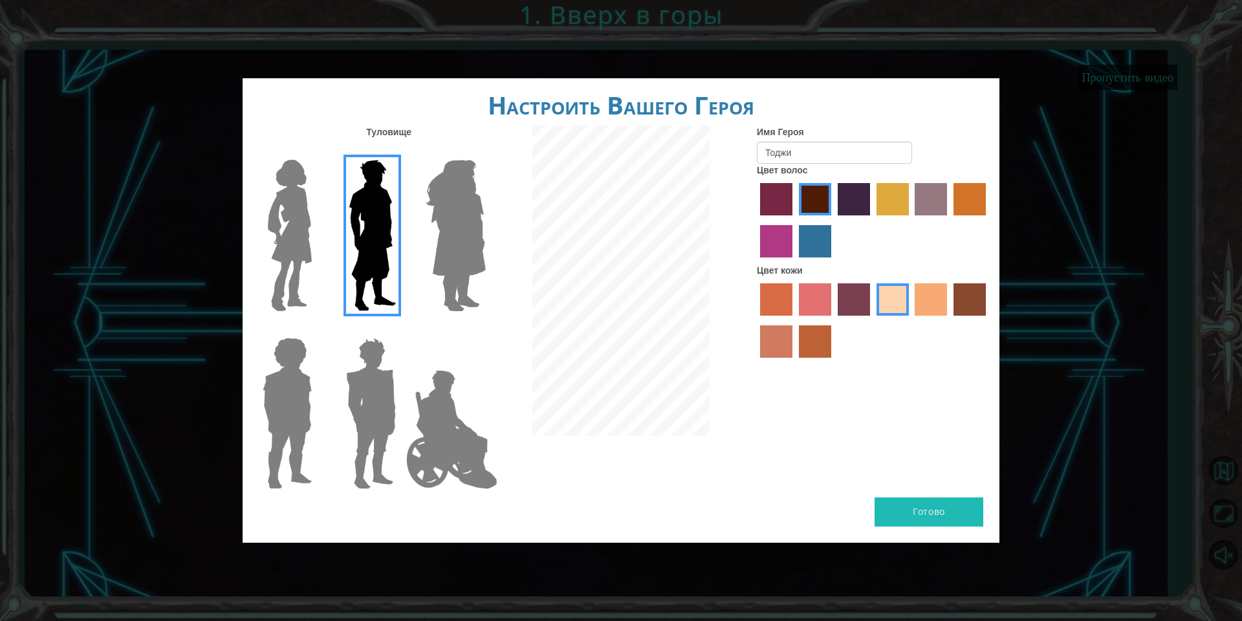
click at [794, 220] on input "maroon hair color" at bounding box center [794, 220] width 0 height 0
click at [785, 210] on label "paprika hair color" at bounding box center [776, 199] width 32 height 32
click at [756, 220] on input "paprika hair color" at bounding box center [756, 220] width 0 height 0
click at [822, 211] on label "maroon hair color" at bounding box center [815, 199] width 32 height 32
click at [794, 220] on input "maroon hair color" at bounding box center [794, 220] width 0 height 0
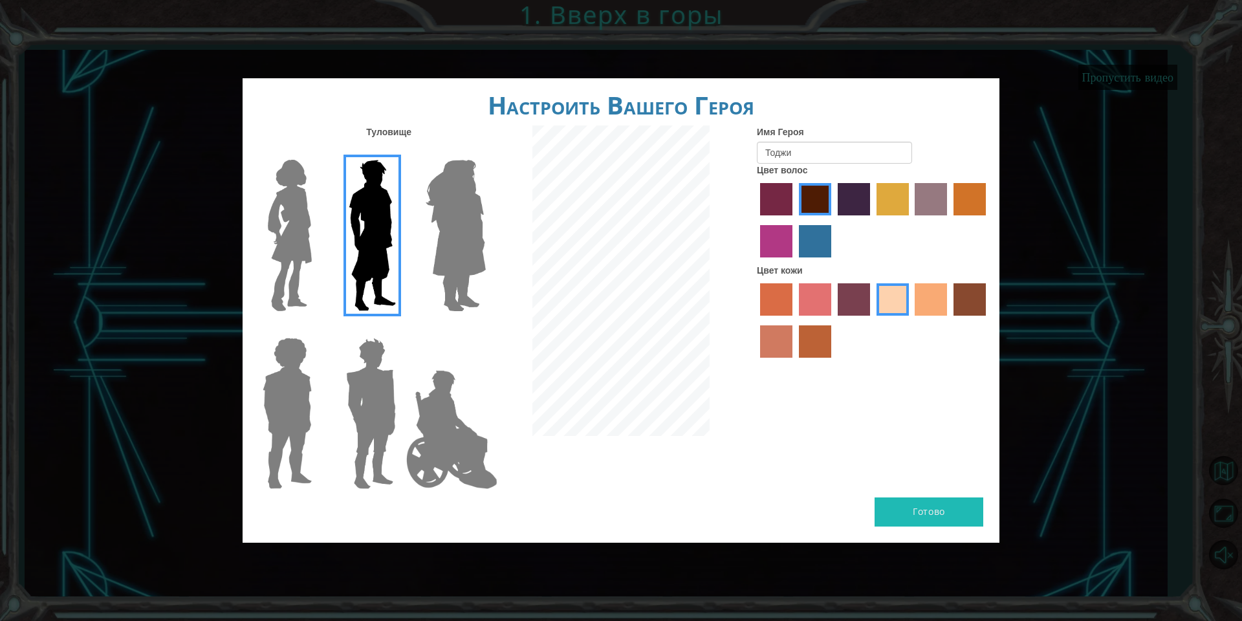
click at [958, 515] on div "Настроить Вашего Героя [PERSON_NAME] Имя Героя [PERSON_NAME] волос Цвет кожи [P…" at bounding box center [621, 310] width 1242 height 621
click at [960, 454] on div "Туловище Имя Героя Тоджи Цвет волос Цвет кожи" at bounding box center [621, 311] width 757 height 372
click at [886, 440] on div "Туловище Имя Героя Тоджи Цвет волос Цвет кожи" at bounding box center [621, 311] width 757 height 372
click at [954, 496] on div "Туловище Имя Героя Тоджи Цвет волос Цвет кожи" at bounding box center [621, 311] width 757 height 372
click at [944, 494] on div "Настроить Вашего Героя [PERSON_NAME] Имя Героя [PERSON_NAME] волос Цвет кожи [P…" at bounding box center [621, 310] width 757 height 464
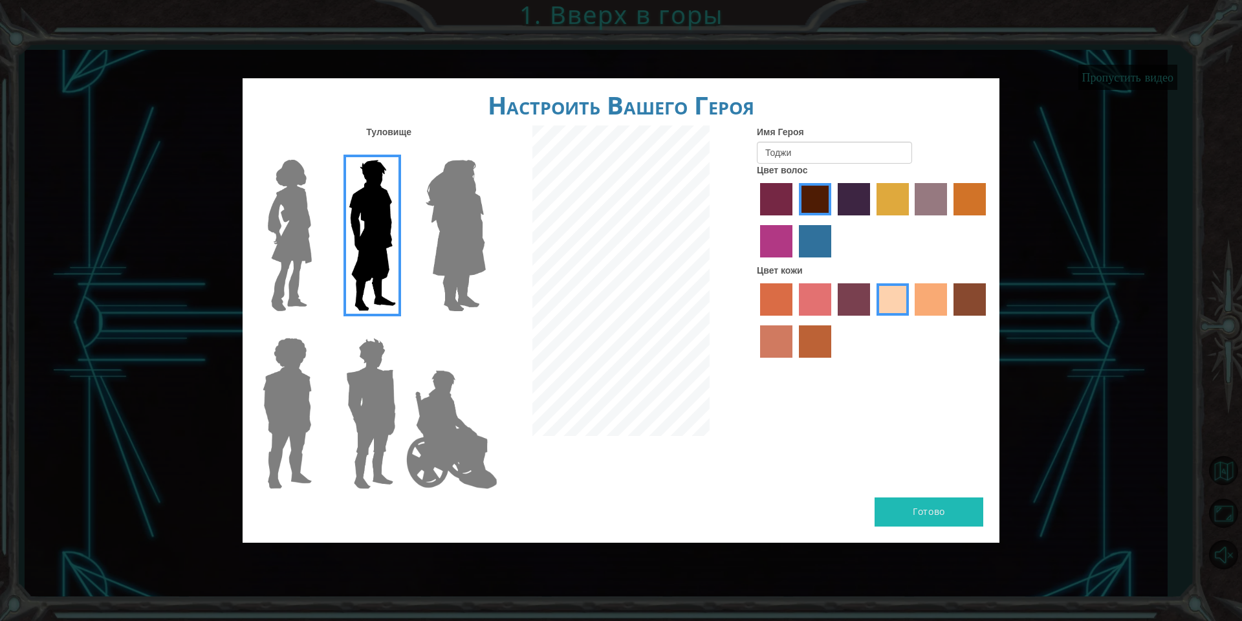
click at [919, 452] on div "Туловище Имя Героя Тоджи Цвет волос Цвет кожи" at bounding box center [621, 311] width 757 height 372
click at [756, 439] on div "Настроить Вашего Героя [PERSON_NAME] Имя Героя [PERSON_NAME] волос Цвет кожи [P…" at bounding box center [621, 310] width 757 height 464
click at [747, 389] on div "Туловище Имя Героя Тоджи Цвет волос Цвет кожи" at bounding box center [621, 311] width 757 height 372
click at [562, 233] on div at bounding box center [621, 282] width 252 height 314
click at [838, 483] on div "Туловище Имя Героя Тоджи Цвет волос Цвет кожи" at bounding box center [621, 311] width 757 height 372
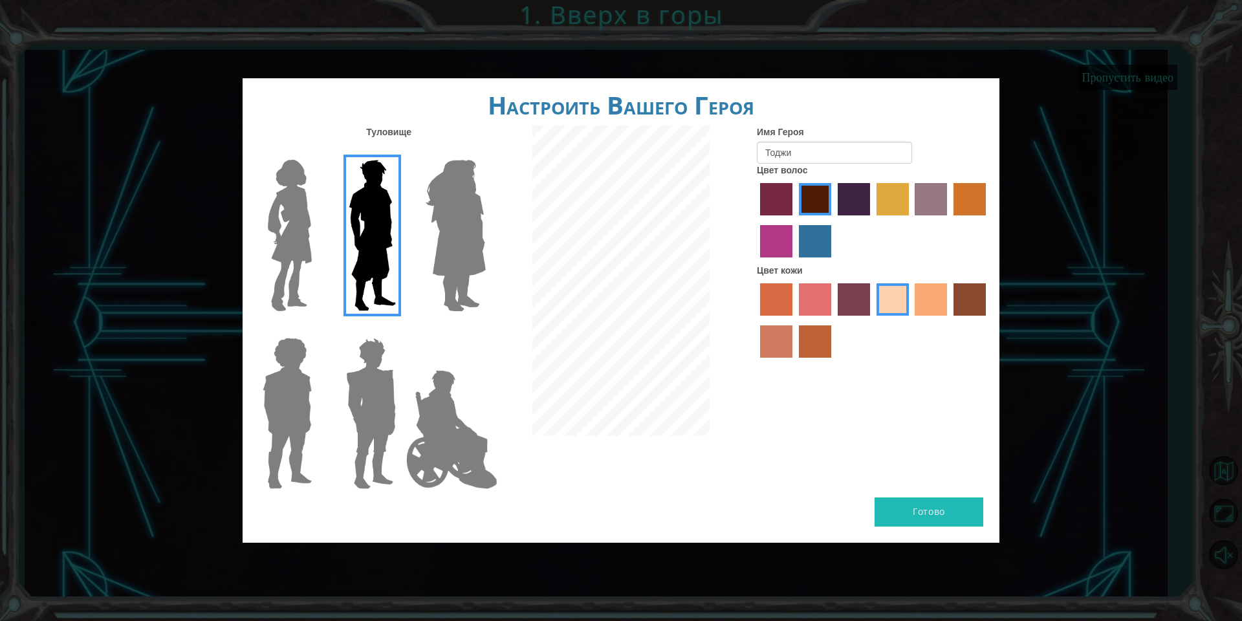
click at [852, 201] on label "hot purple hair color" at bounding box center [854, 199] width 32 height 32
click at [833, 220] on input "hot purple hair color" at bounding box center [833, 220] width 0 height 0
click at [809, 207] on label "maroon hair color" at bounding box center [815, 199] width 32 height 32
click at [794, 220] on input "maroon hair color" at bounding box center [794, 220] width 0 height 0
click at [857, 217] on div at bounding box center [873, 222] width 233 height 84
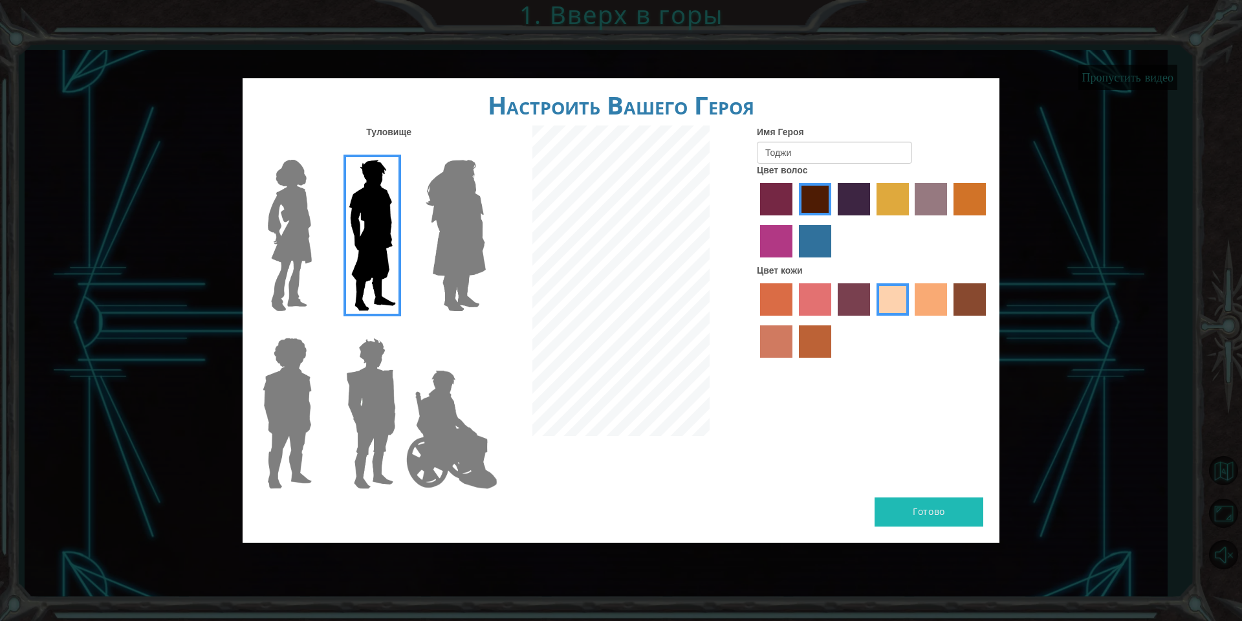
click at [848, 202] on label "hot purple hair color" at bounding box center [854, 199] width 32 height 32
click at [833, 220] on input "hot purple hair color" at bounding box center [833, 220] width 0 height 0
click at [922, 533] on div "Готово" at bounding box center [621, 519] width 757 height 45
click at [898, 536] on div "Готово" at bounding box center [621, 519] width 757 height 45
click at [948, 529] on div "Готово" at bounding box center [621, 519] width 757 height 45
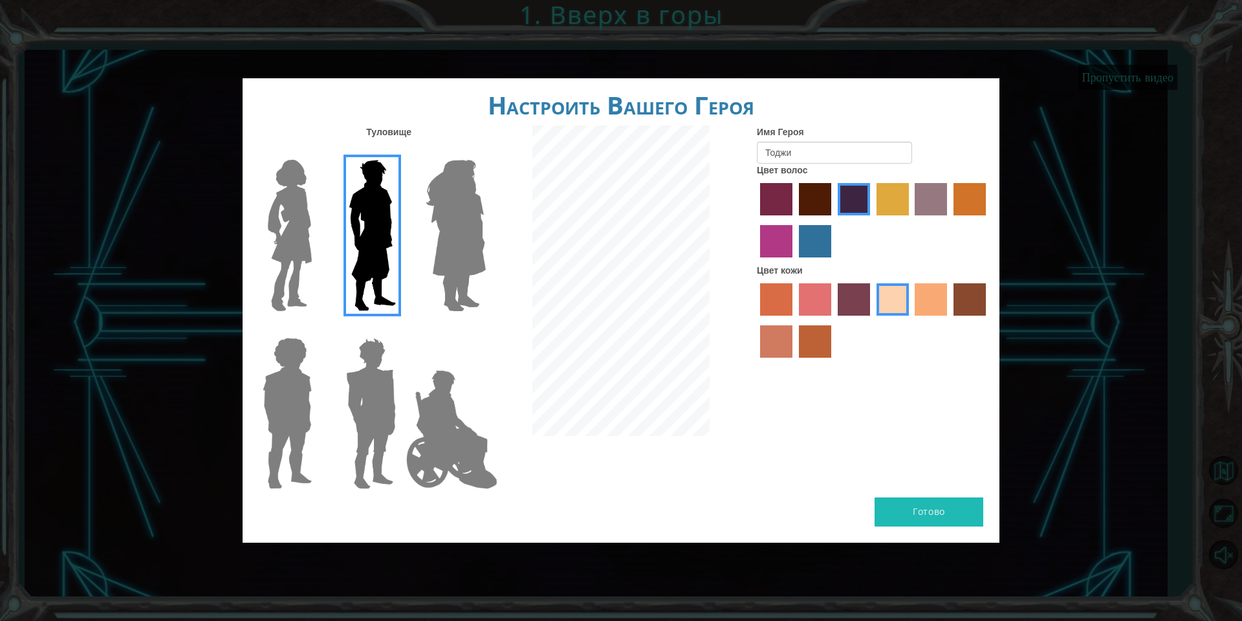
click at [370, 372] on img at bounding box center [371, 414] width 60 height 162
click at [401, 329] on input "Hero Garnet" at bounding box center [401, 329] width 0 height 0
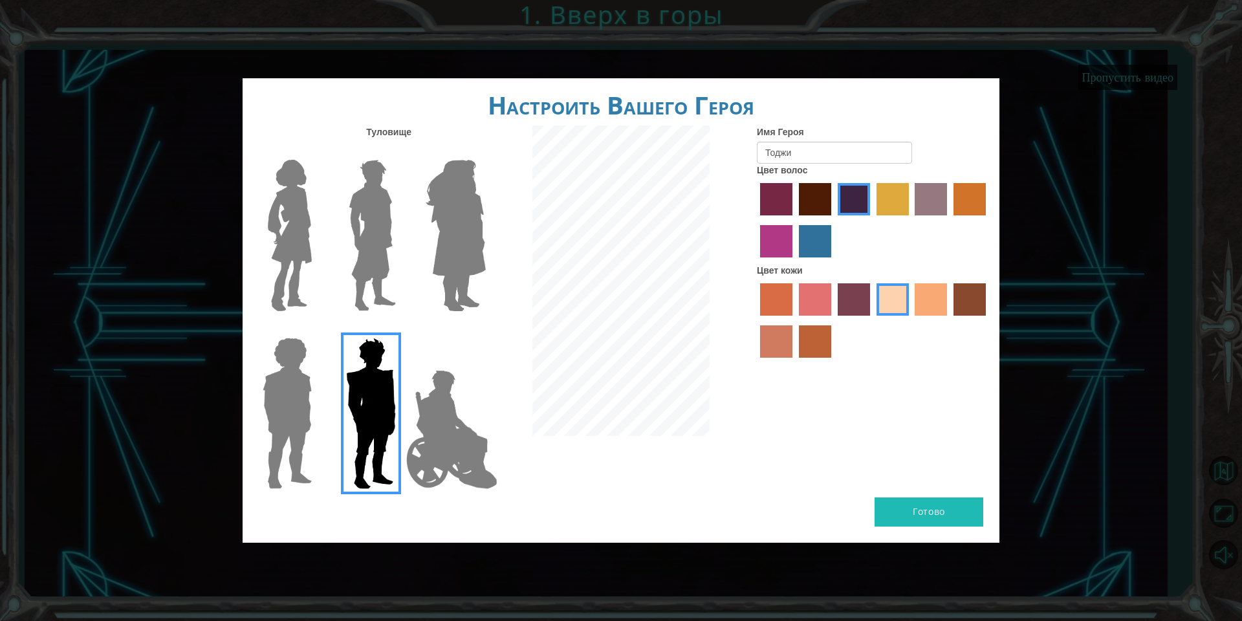
click at [384, 256] on img at bounding box center [372, 236] width 58 height 162
click at [401, 151] on input "Hero Lars" at bounding box center [401, 151] width 0 height 0
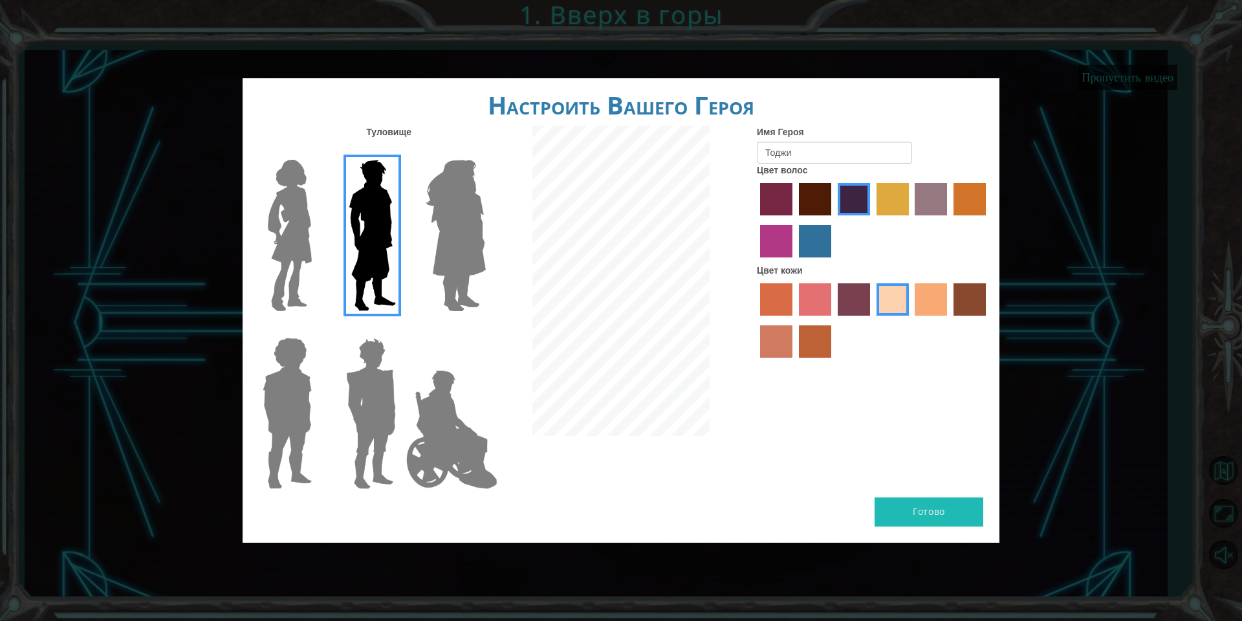
click at [927, 531] on div "Готово" at bounding box center [621, 519] width 757 height 45
click at [919, 530] on div "Готово" at bounding box center [621, 519] width 757 height 45
click at [900, 535] on div "Готово" at bounding box center [621, 519] width 757 height 45
click at [900, 527] on div "Готово" at bounding box center [621, 519] width 757 height 45
click at [488, 431] on img at bounding box center [452, 429] width 102 height 129
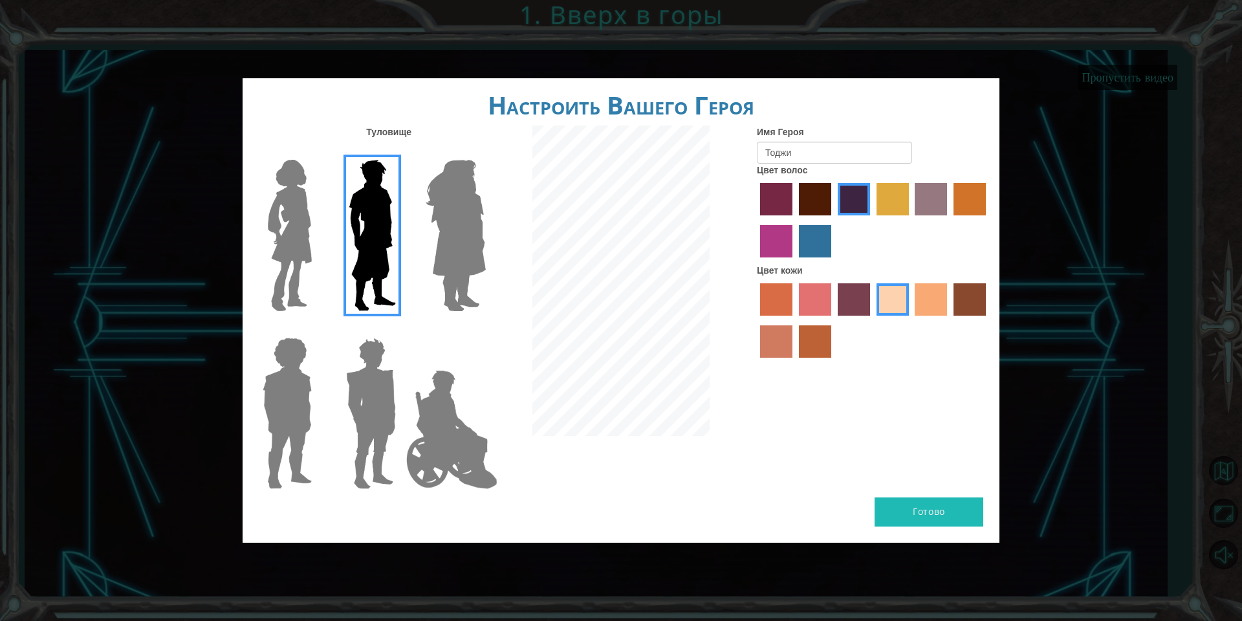
click at [485, 329] on input "Hero Jamie" at bounding box center [485, 329] width 0 height 0
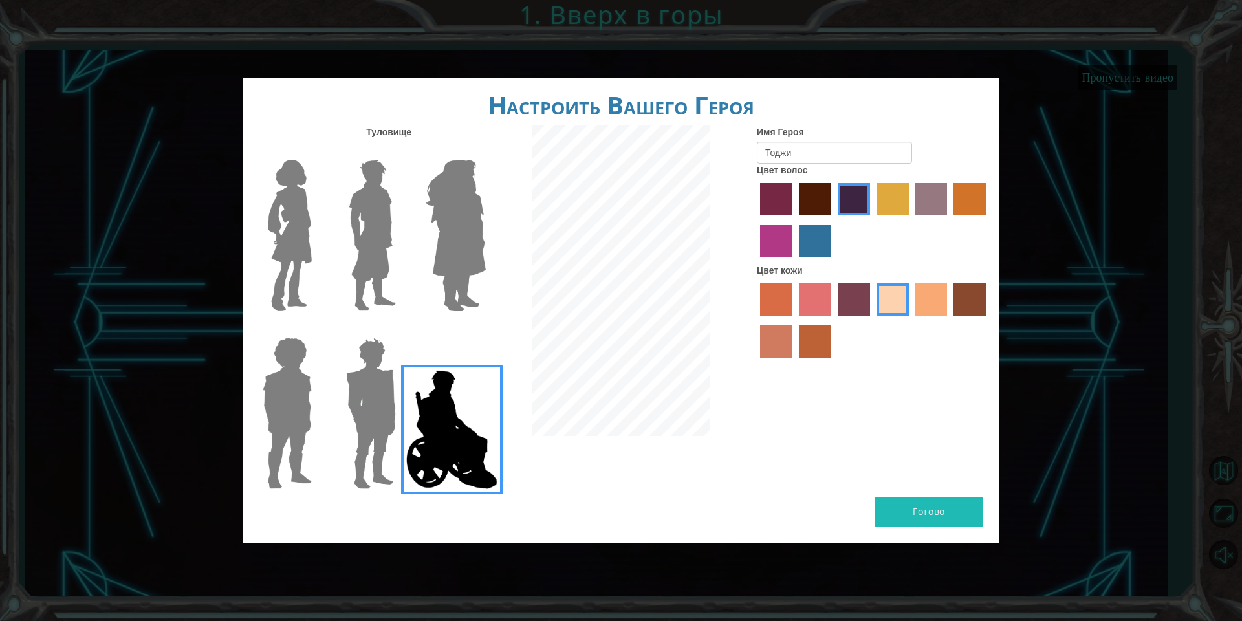
click at [369, 215] on img at bounding box center [372, 236] width 58 height 162
click at [401, 151] on input "Hero Lars" at bounding box center [401, 151] width 0 height 0
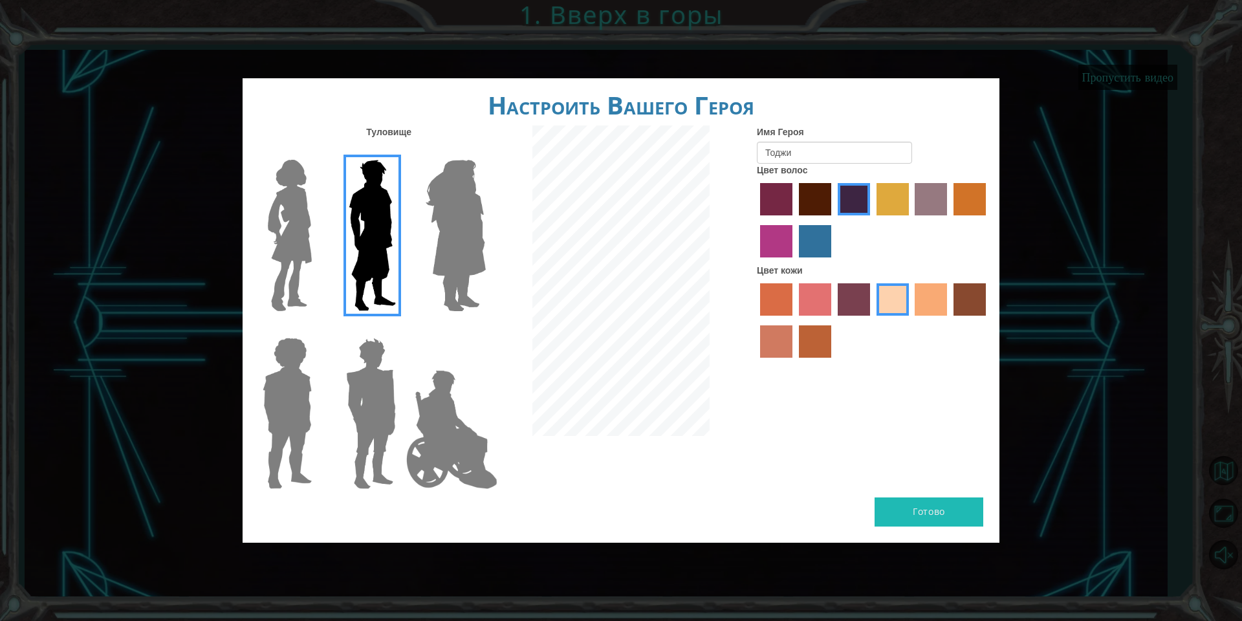
click at [923, 532] on div "Готово" at bounding box center [621, 519] width 757 height 45
click at [814, 502] on div "Готово" at bounding box center [621, 519] width 757 height 45
click at [914, 527] on div "Готово" at bounding box center [621, 519] width 757 height 45
click at [958, 529] on div "Готово" at bounding box center [621, 519] width 757 height 45
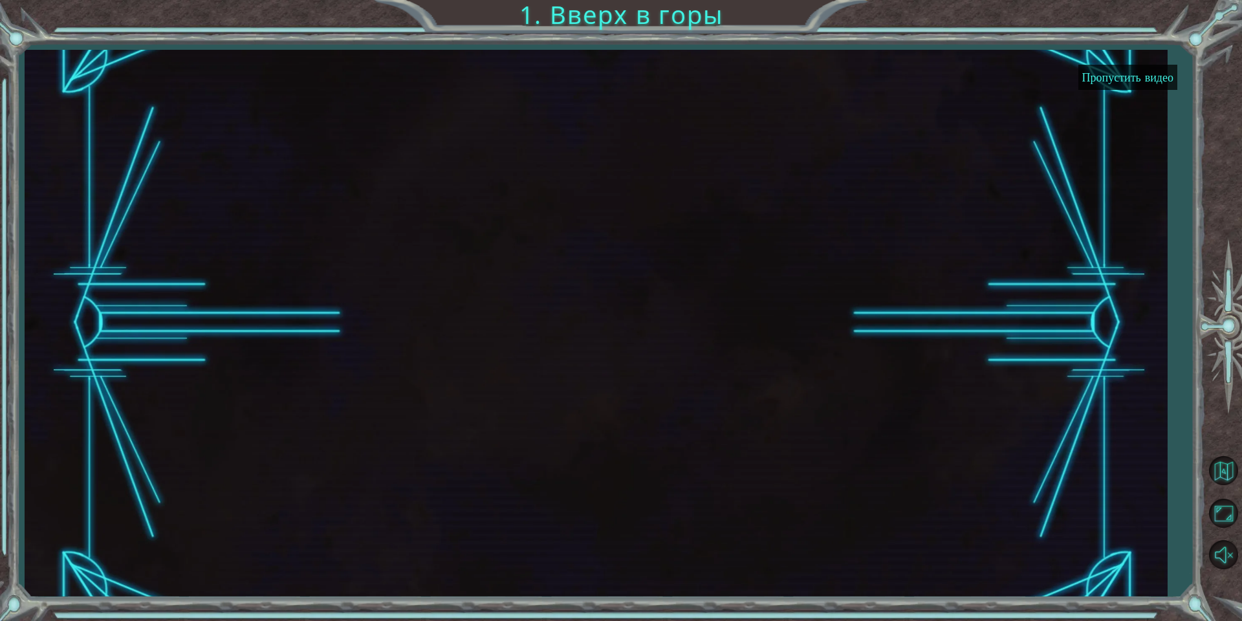
click at [1142, 81] on button "Пропустить видео" at bounding box center [1127, 77] width 99 height 25
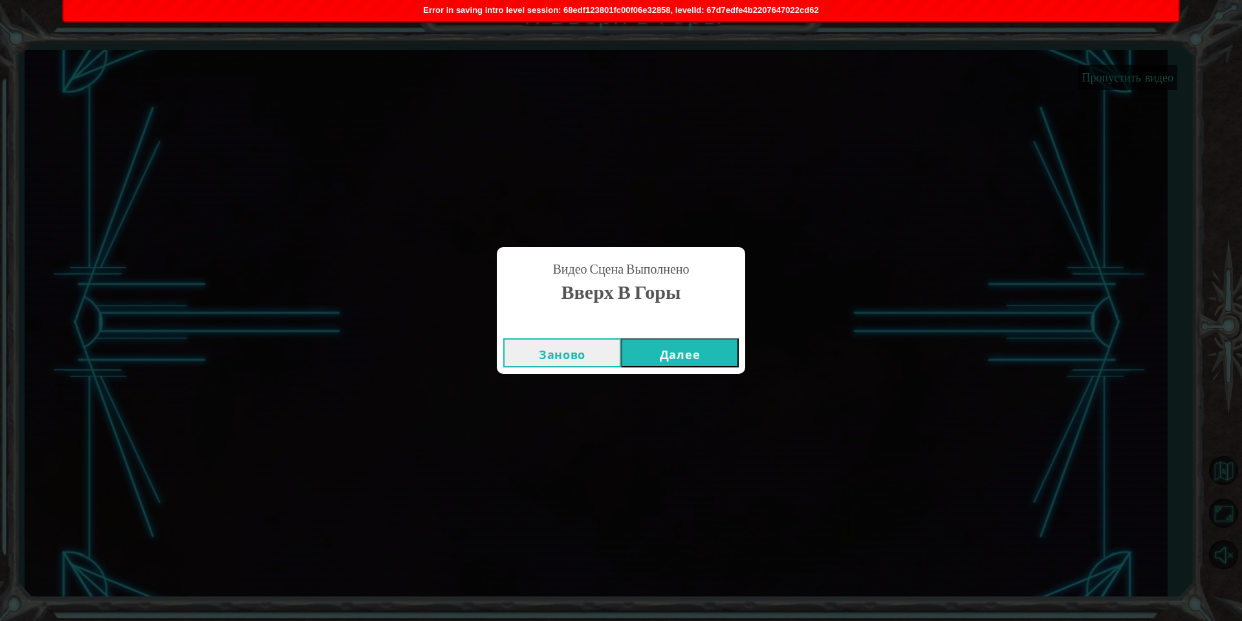
click at [567, 354] on button "Заново" at bounding box center [562, 352] width 118 height 29
click at [691, 342] on button "Далее" at bounding box center [680, 352] width 118 height 29
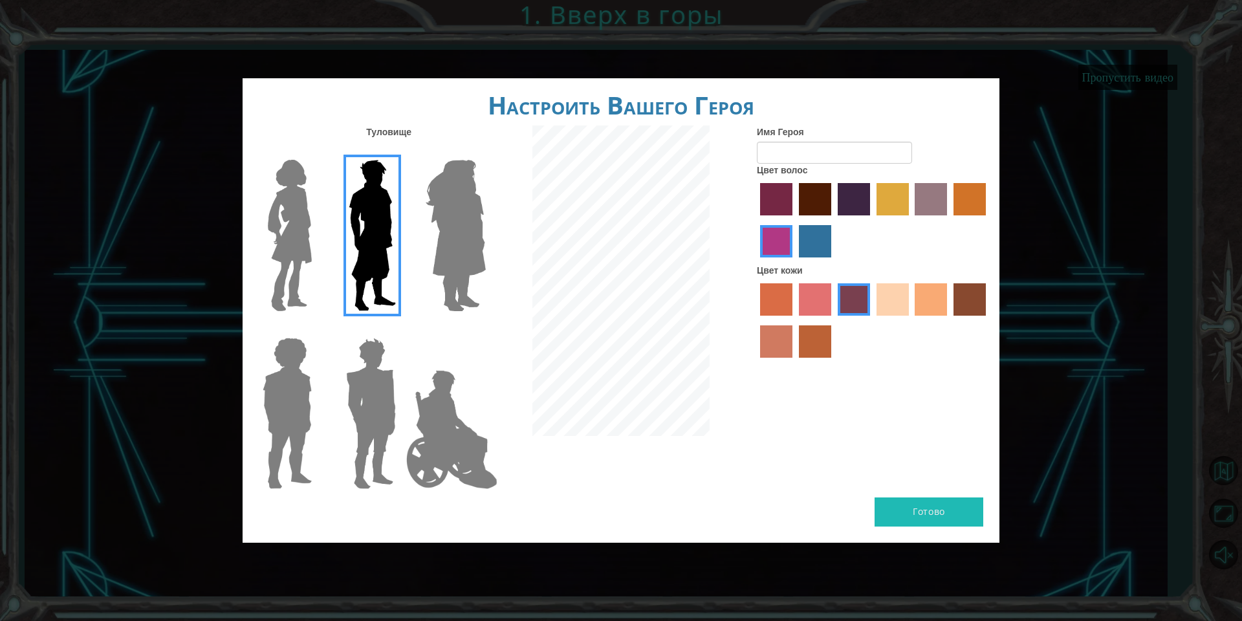
click at [820, 197] on label "maroon hair color" at bounding box center [815, 199] width 32 height 32
click at [794, 220] on input "maroon hair color" at bounding box center [794, 220] width 0 height 0
click at [776, 204] on label "paprika hair color" at bounding box center [776, 199] width 32 height 32
click at [756, 220] on input "paprika hair color" at bounding box center [756, 220] width 0 height 0
click at [895, 304] on label "sandy beach skin color" at bounding box center [893, 299] width 32 height 32
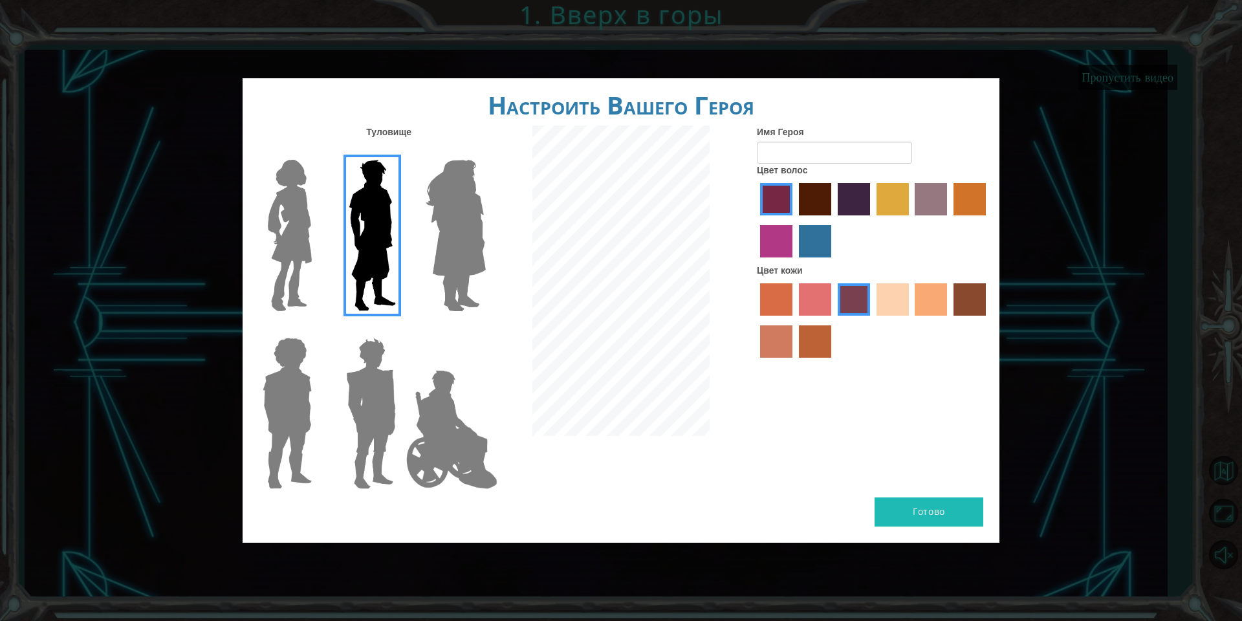
click at [872, 320] on input "sandy beach skin color" at bounding box center [872, 320] width 0 height 0
click at [805, 197] on label "maroon hair color" at bounding box center [815, 199] width 32 height 32
click at [794, 220] on input "maroon hair color" at bounding box center [794, 220] width 0 height 0
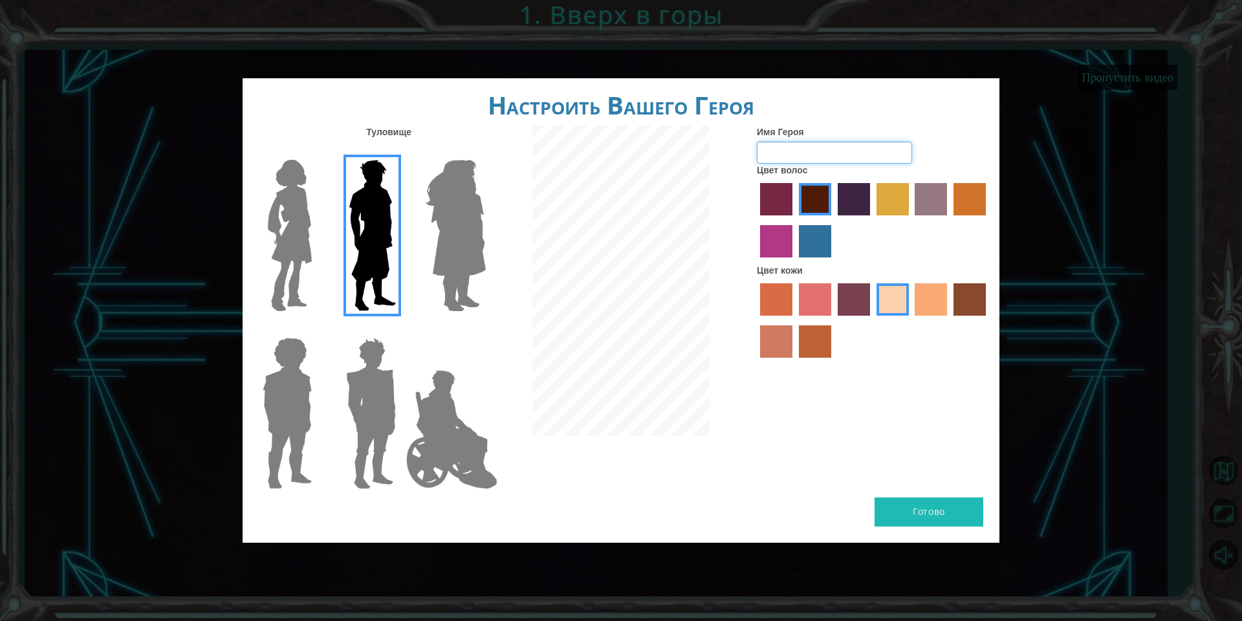
click at [806, 158] on input "Имя Героя" at bounding box center [834, 153] width 155 height 22
type input "Тоджи"
drag, startPoint x: 919, startPoint y: 471, endPoint x: 918, endPoint y: 502, distance: 31.1
click at [918, 502] on div "Настроить Вашего Героя [PERSON_NAME] Имя Героя [PERSON_NAME] волос Цвет кожи [P…" at bounding box center [621, 310] width 757 height 464
click at [916, 508] on button "Готово" at bounding box center [929, 511] width 109 height 29
